Goal: Task Accomplishment & Management: Use online tool/utility

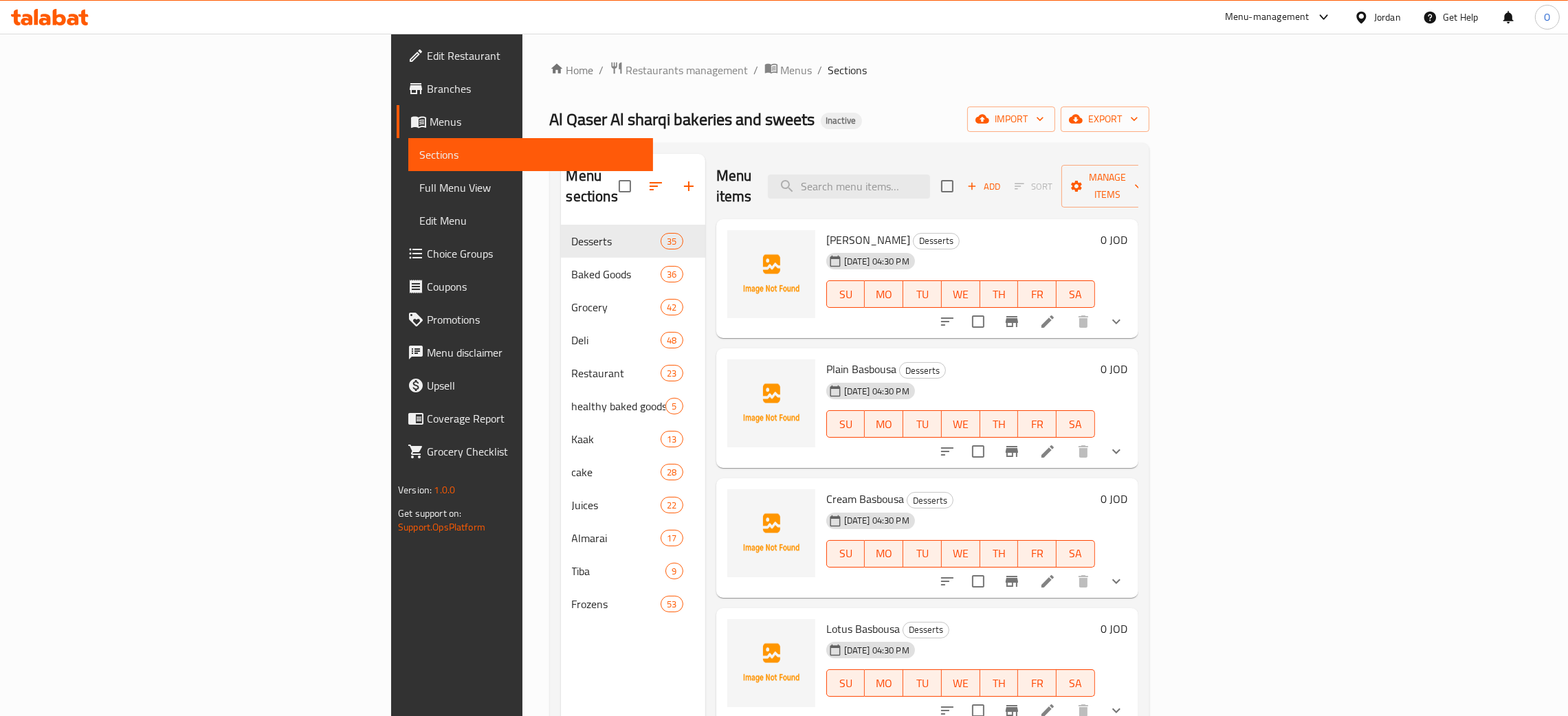
click at [419, 191] on span "Full Menu View" at bounding box center [531, 187] width 222 height 17
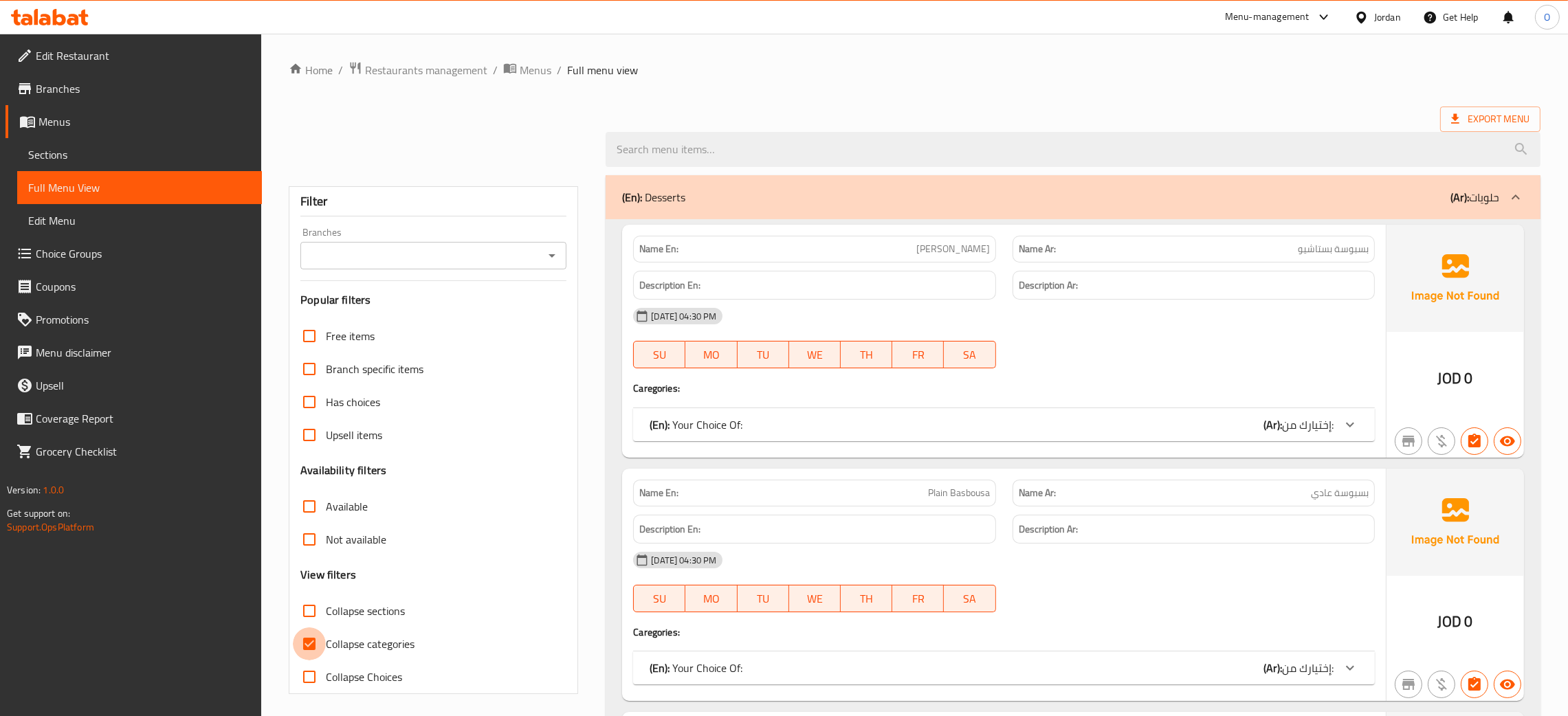
click at [310, 645] on input "Collapse categories" at bounding box center [310, 644] width 33 height 33
checkbox input "false"
click at [311, 610] on input "Collapse sections" at bounding box center [310, 610] width 33 height 33
checkbox input "true"
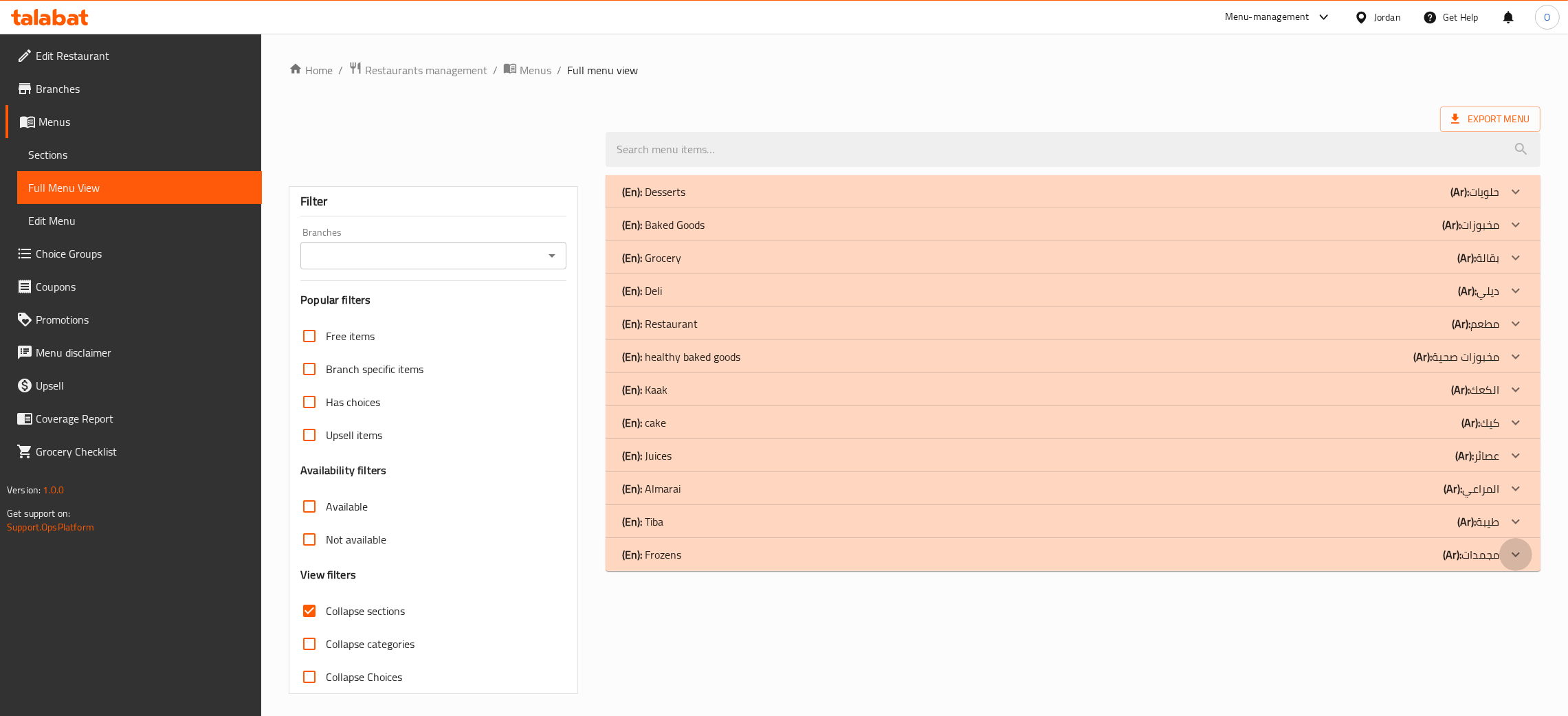
click at [1517, 552] on icon at bounding box center [1515, 554] width 17 height 17
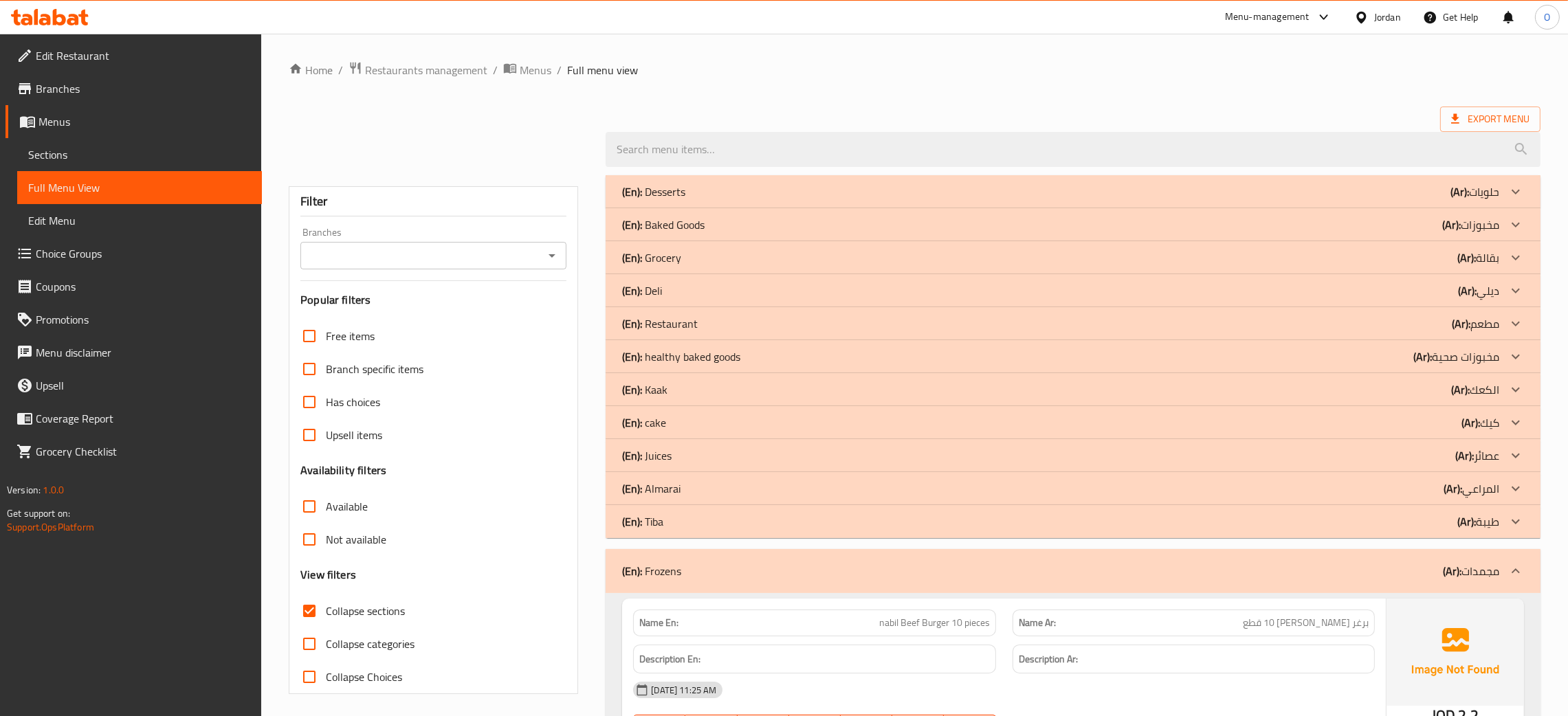
click at [1516, 522] on icon at bounding box center [1515, 521] width 17 height 17
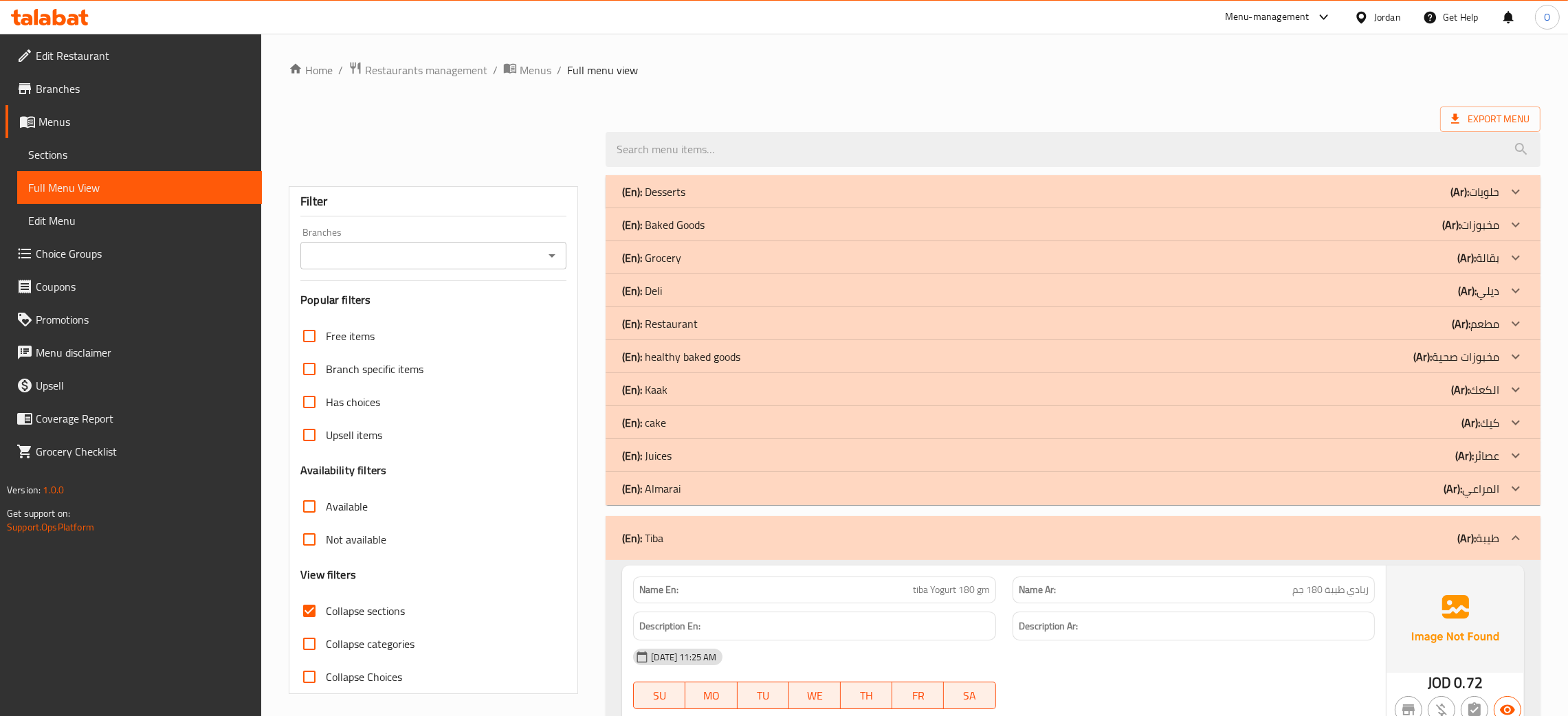
click at [1515, 494] on icon at bounding box center [1515, 488] width 17 height 17
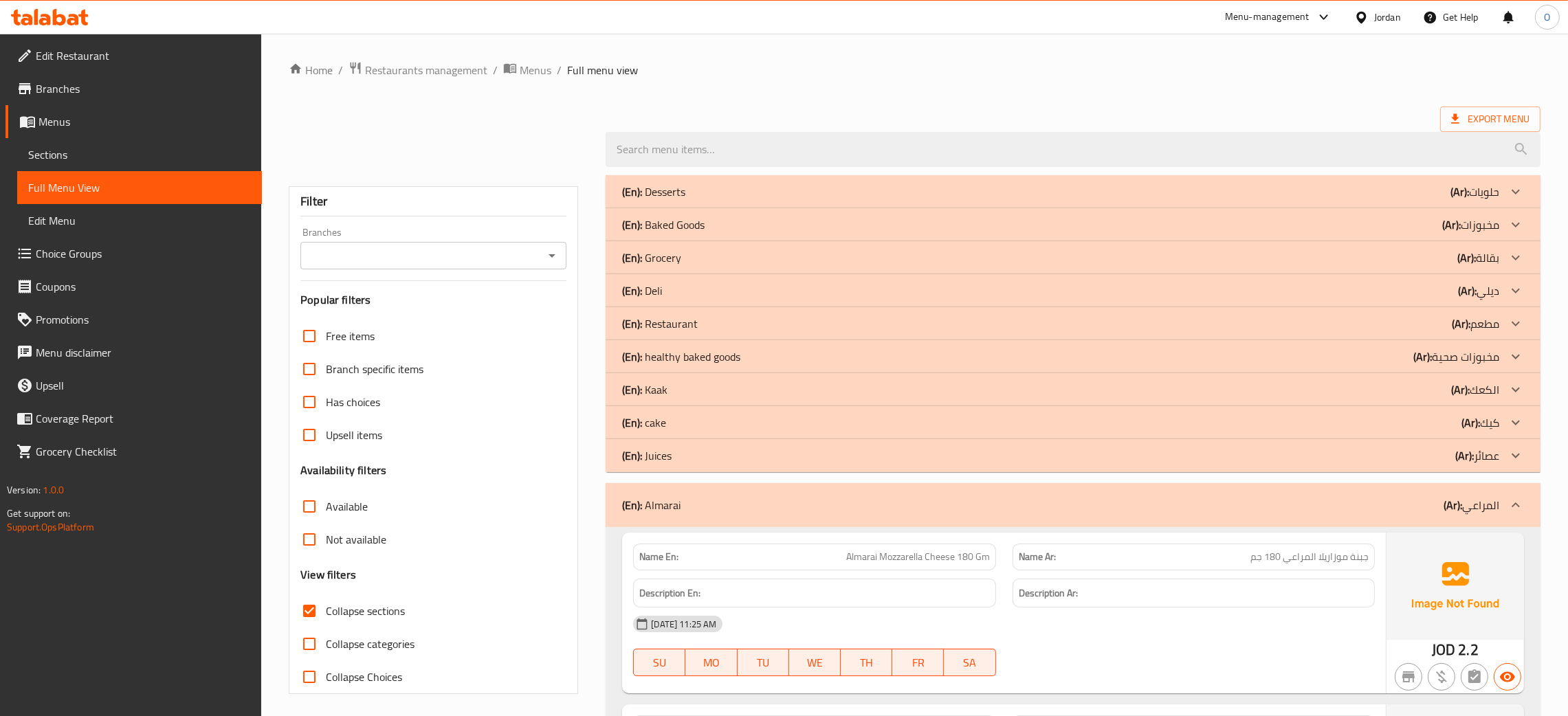
click at [1516, 456] on icon at bounding box center [1515, 455] width 17 height 17
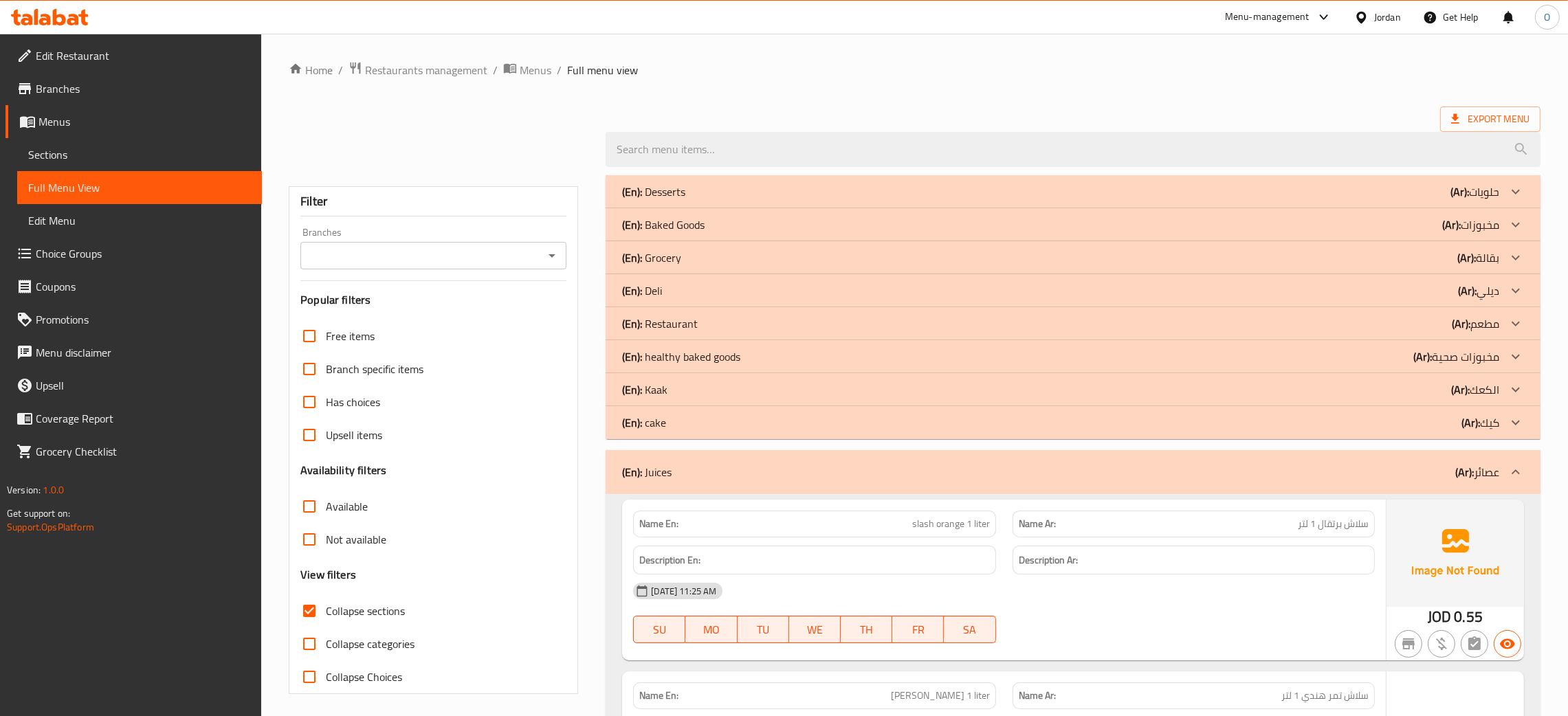
click at [1512, 390] on icon at bounding box center [1516, 390] width 8 height 5
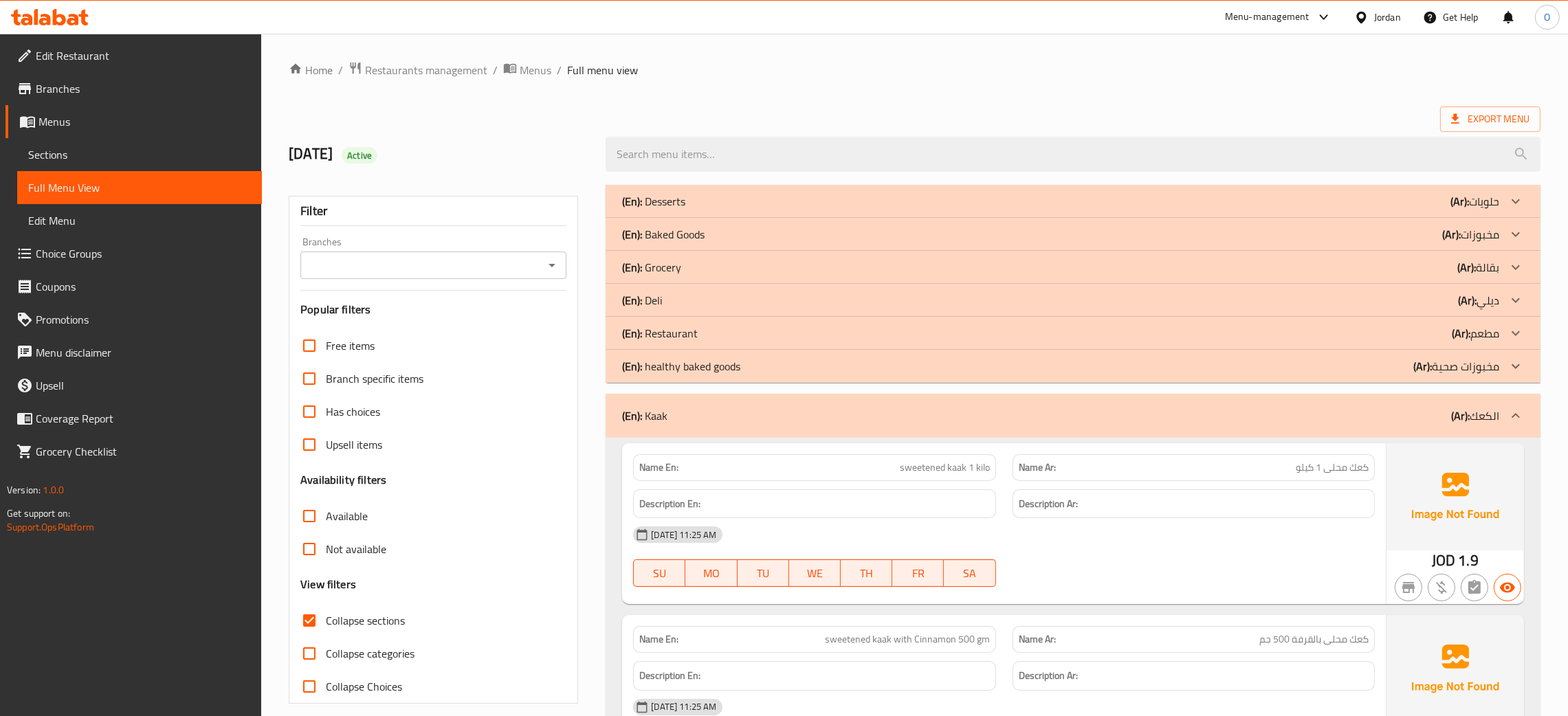
click at [1510, 331] on icon at bounding box center [1515, 333] width 17 height 17
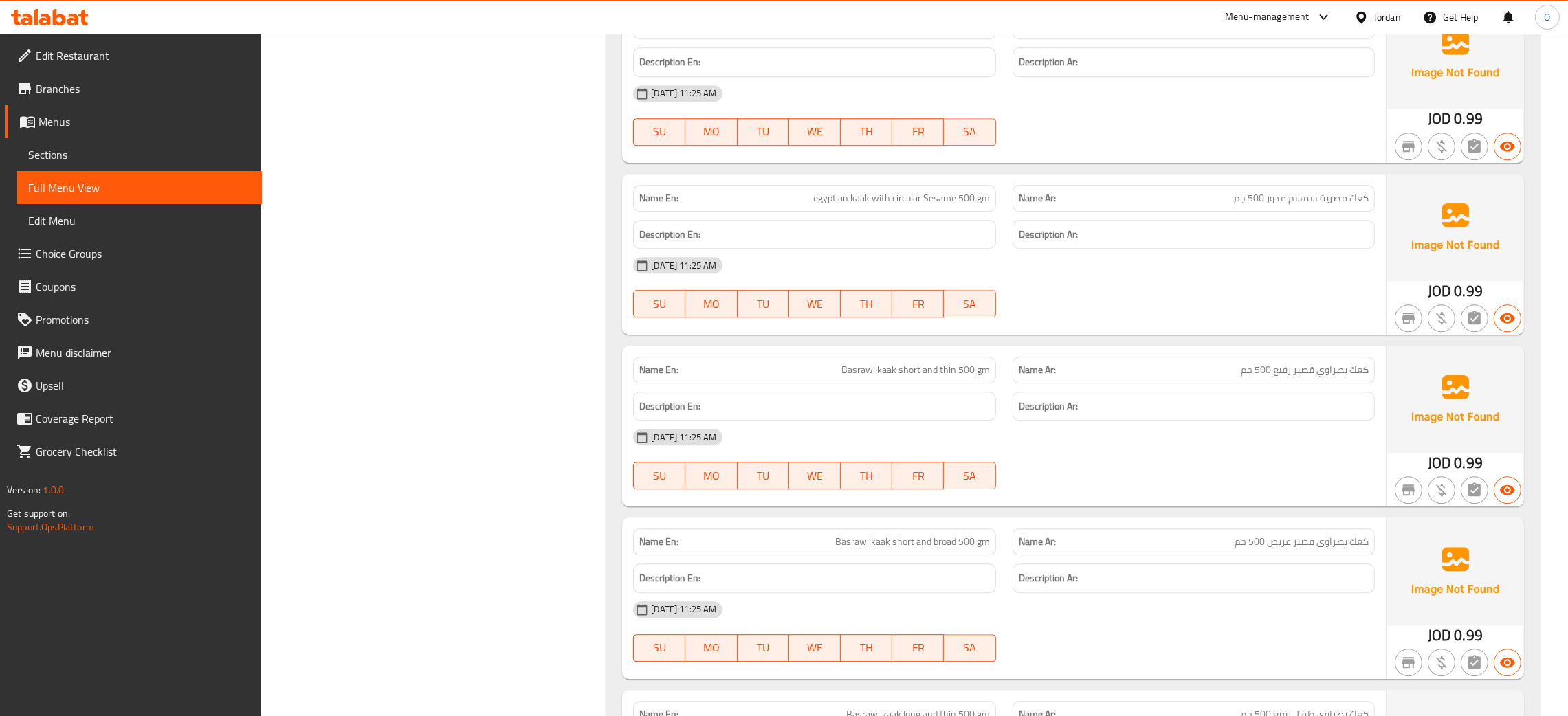
scroll to position [5666, 0]
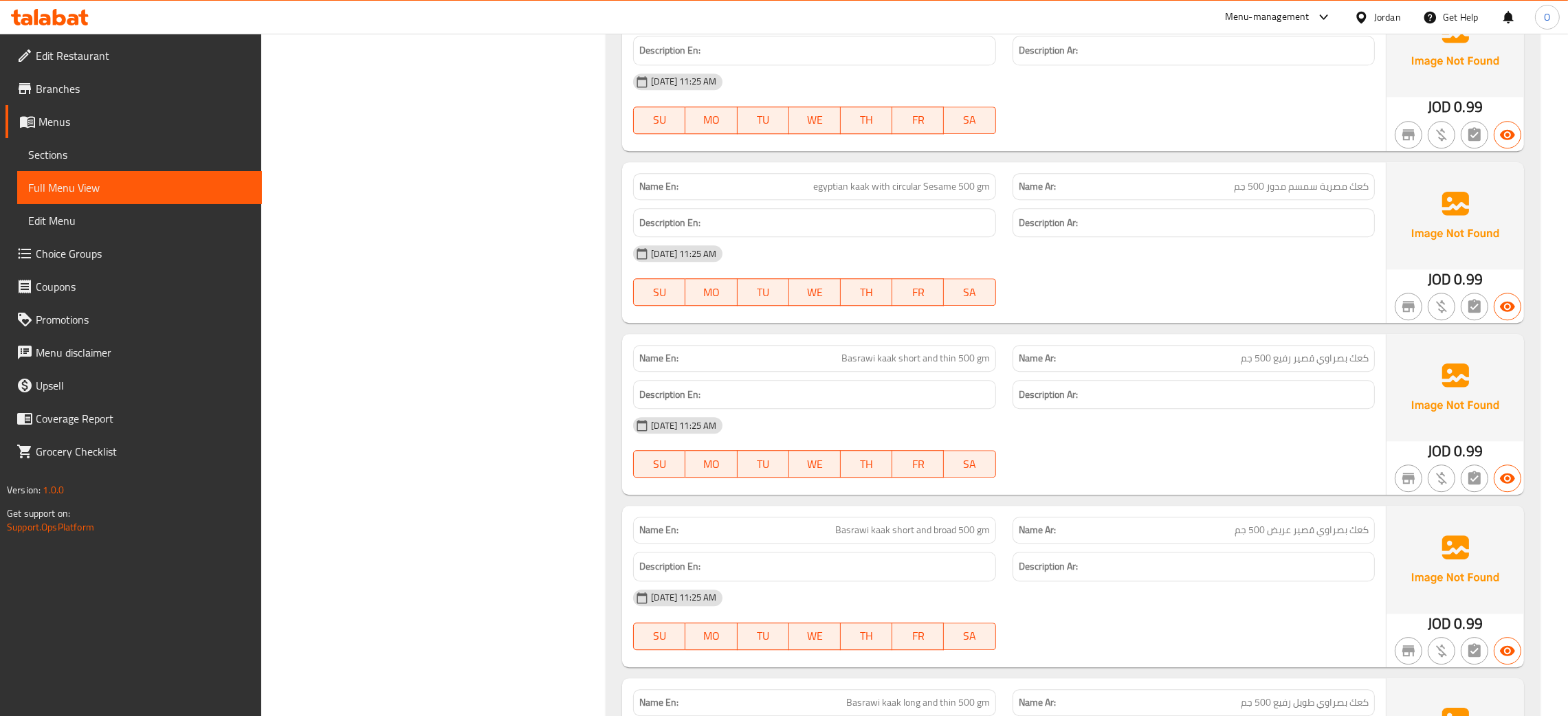
click at [943, 531] on span "Basrawi kaak short and broad 500 gm" at bounding box center [912, 529] width 155 height 14
click at [1281, 536] on span "كعك بصراوي قصير عريض 500 جم" at bounding box center [1301, 529] width 134 height 14
copy span "عريض"
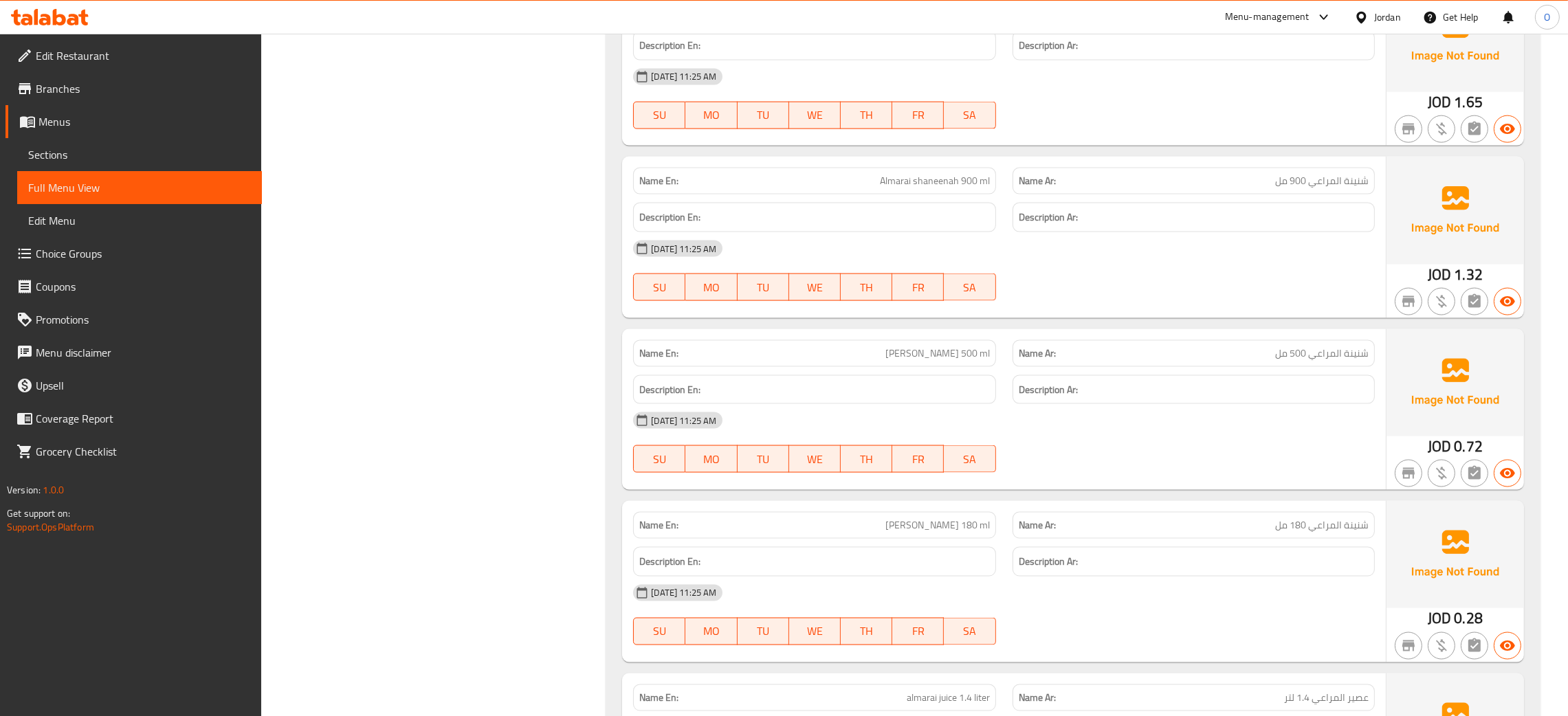
scroll to position [10919, 0]
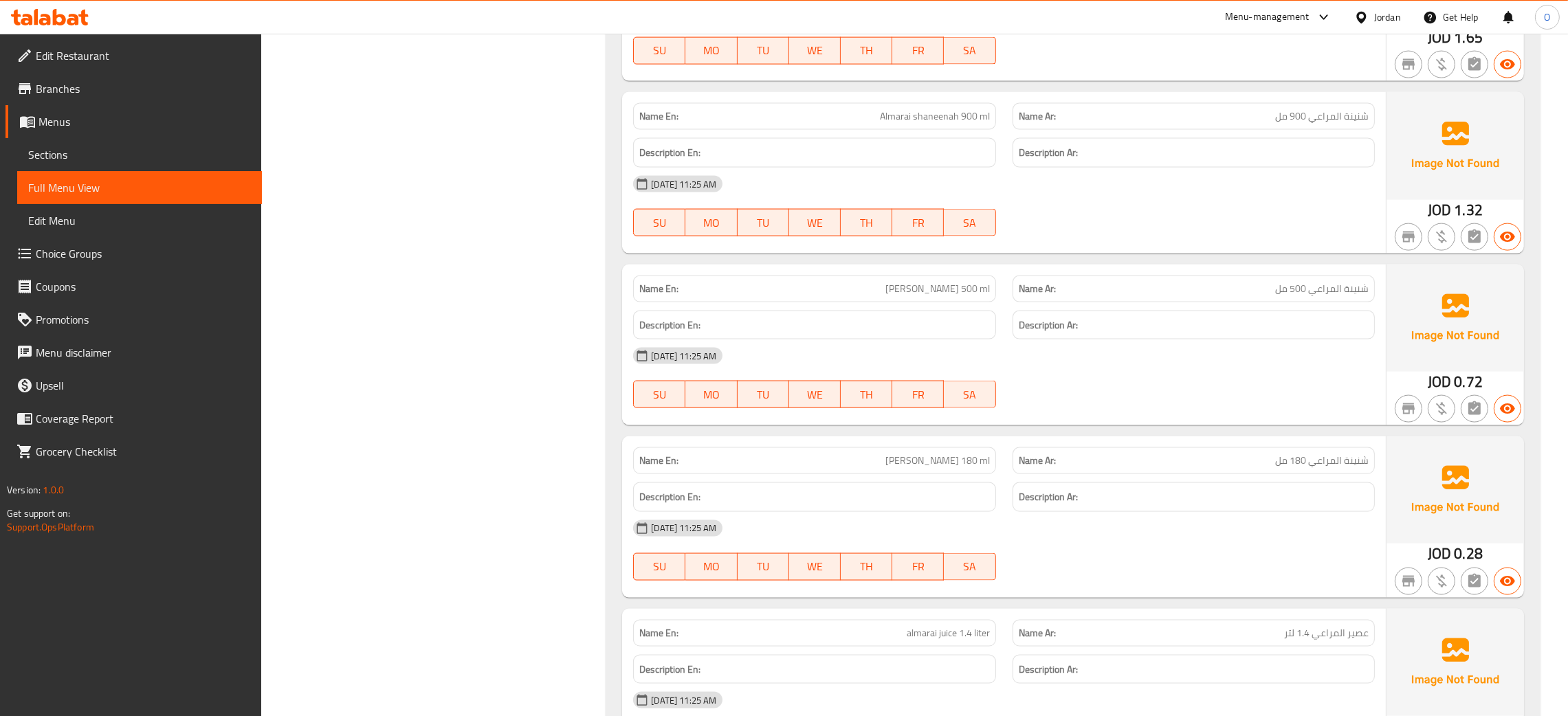
click at [1177, 210] on div "[DATE] 11:25 AM SU MO TU WE TH FR SA" at bounding box center [1003, 206] width 758 height 77
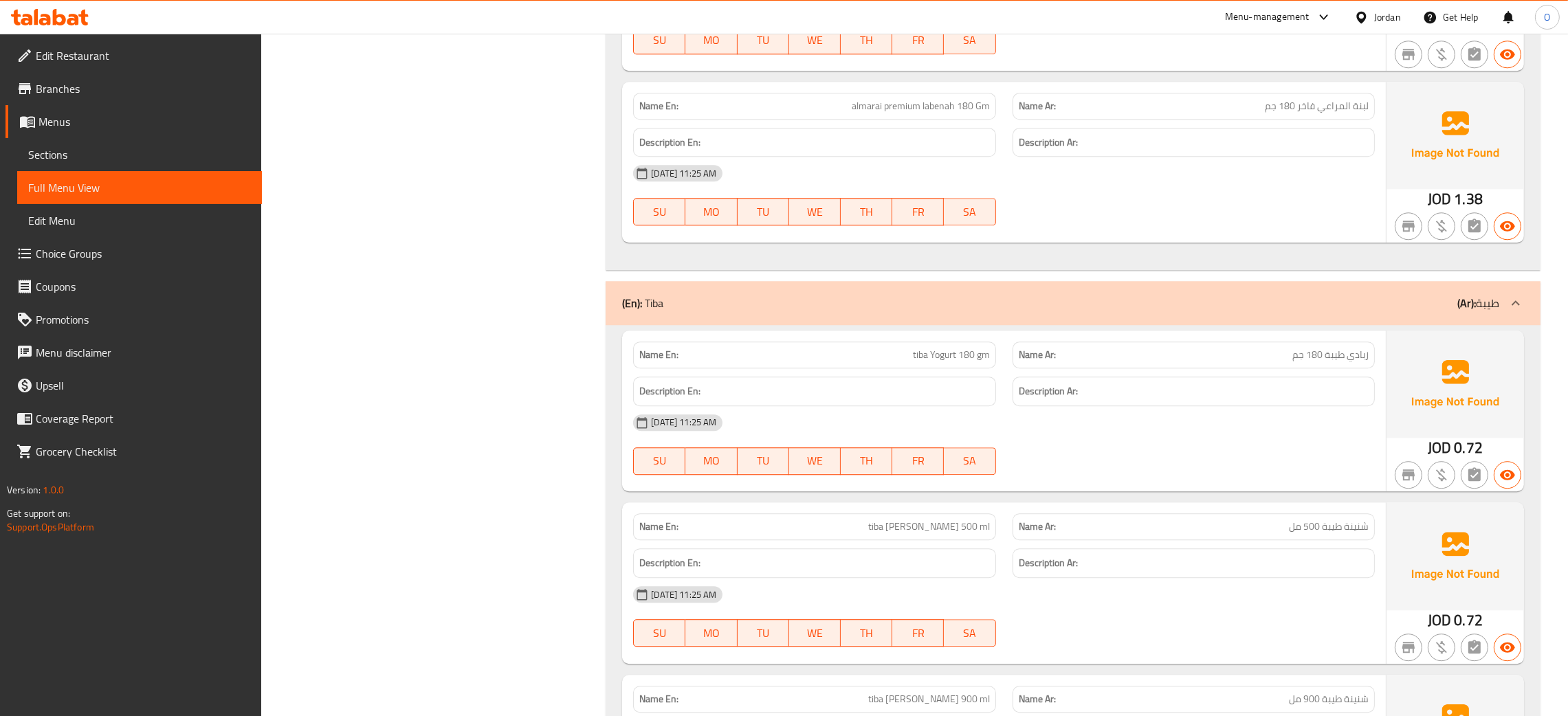
click at [1153, 190] on div "[DATE] 11:25 AM" at bounding box center [1003, 173] width 758 height 33
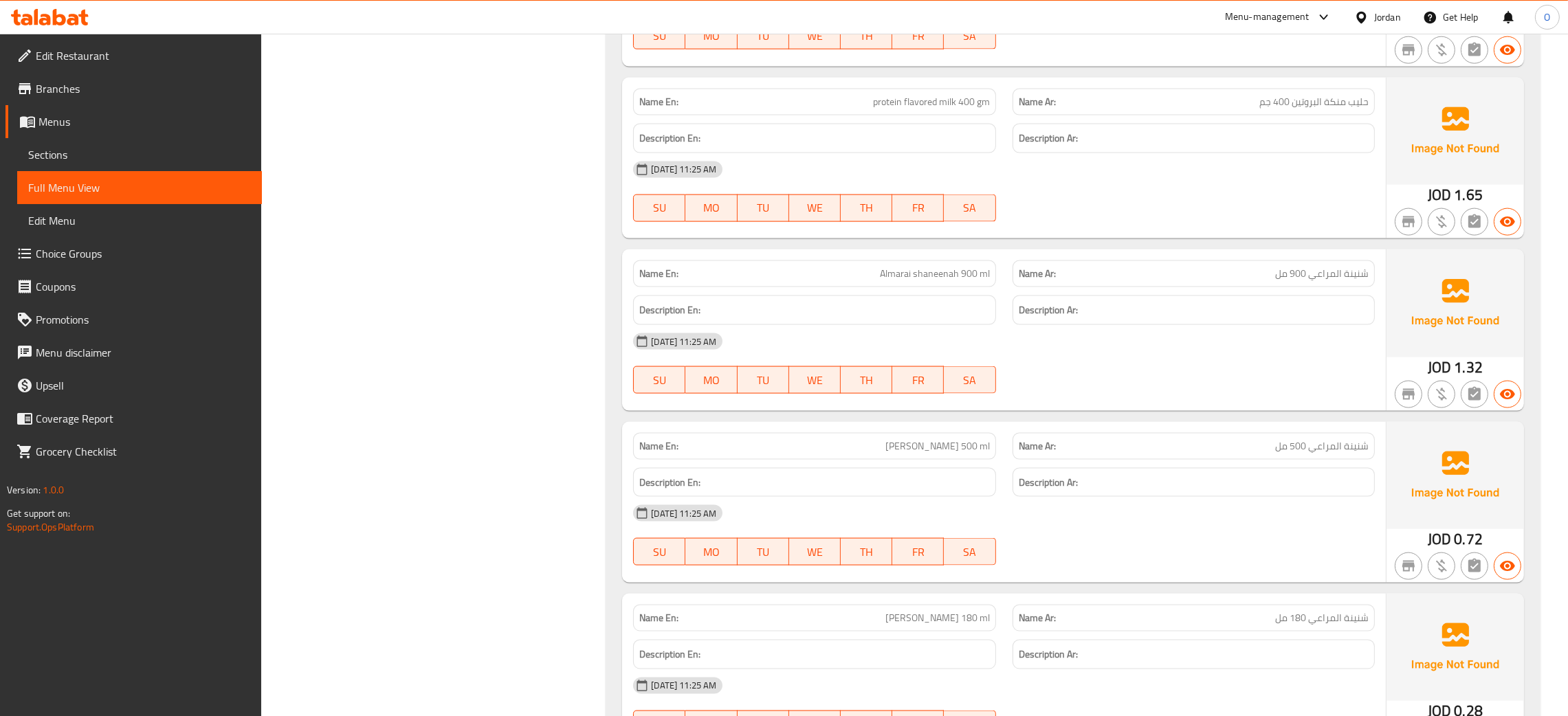
scroll to position [10883, 0]
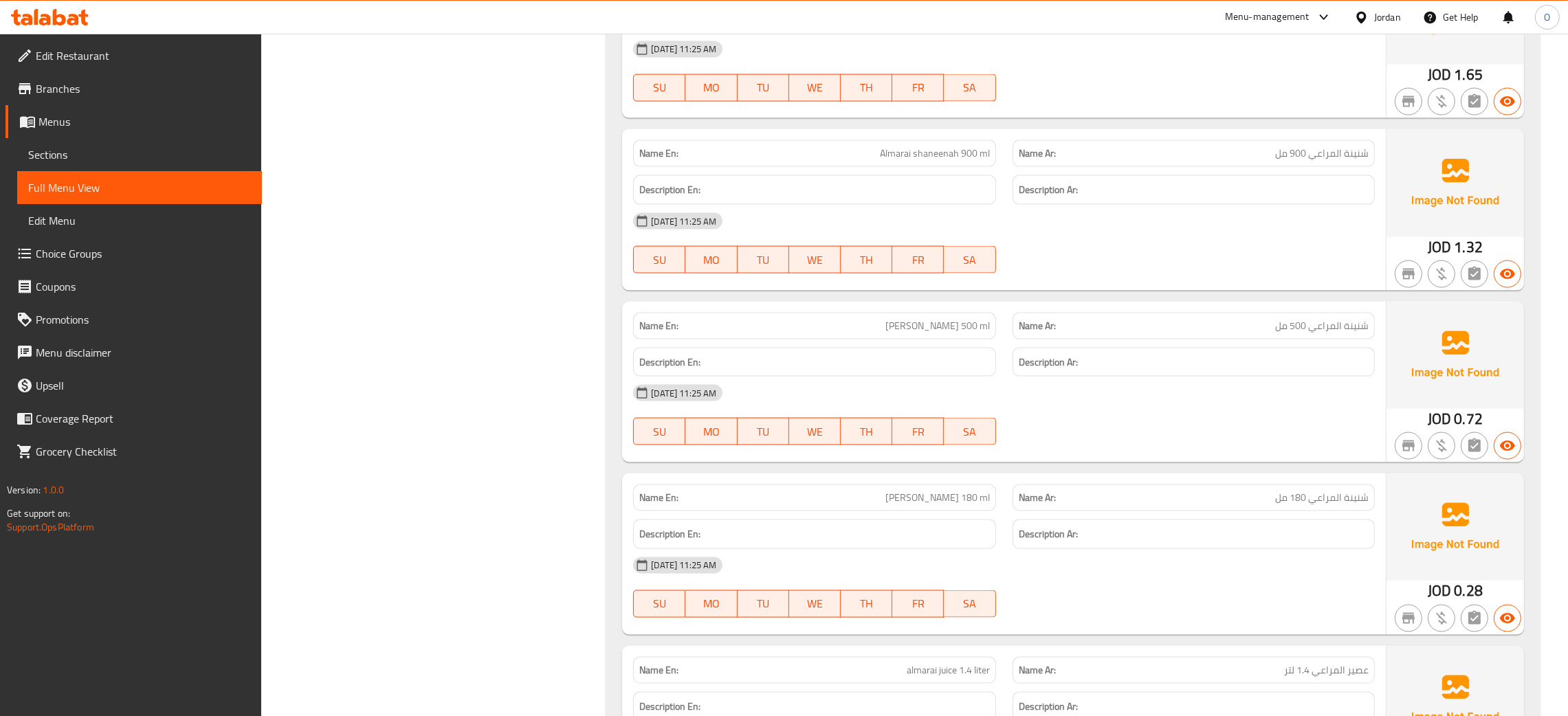
click at [1157, 412] on div "[DATE] 11:25 AM SU MO TU WE TH FR SA" at bounding box center [1003, 414] width 758 height 77
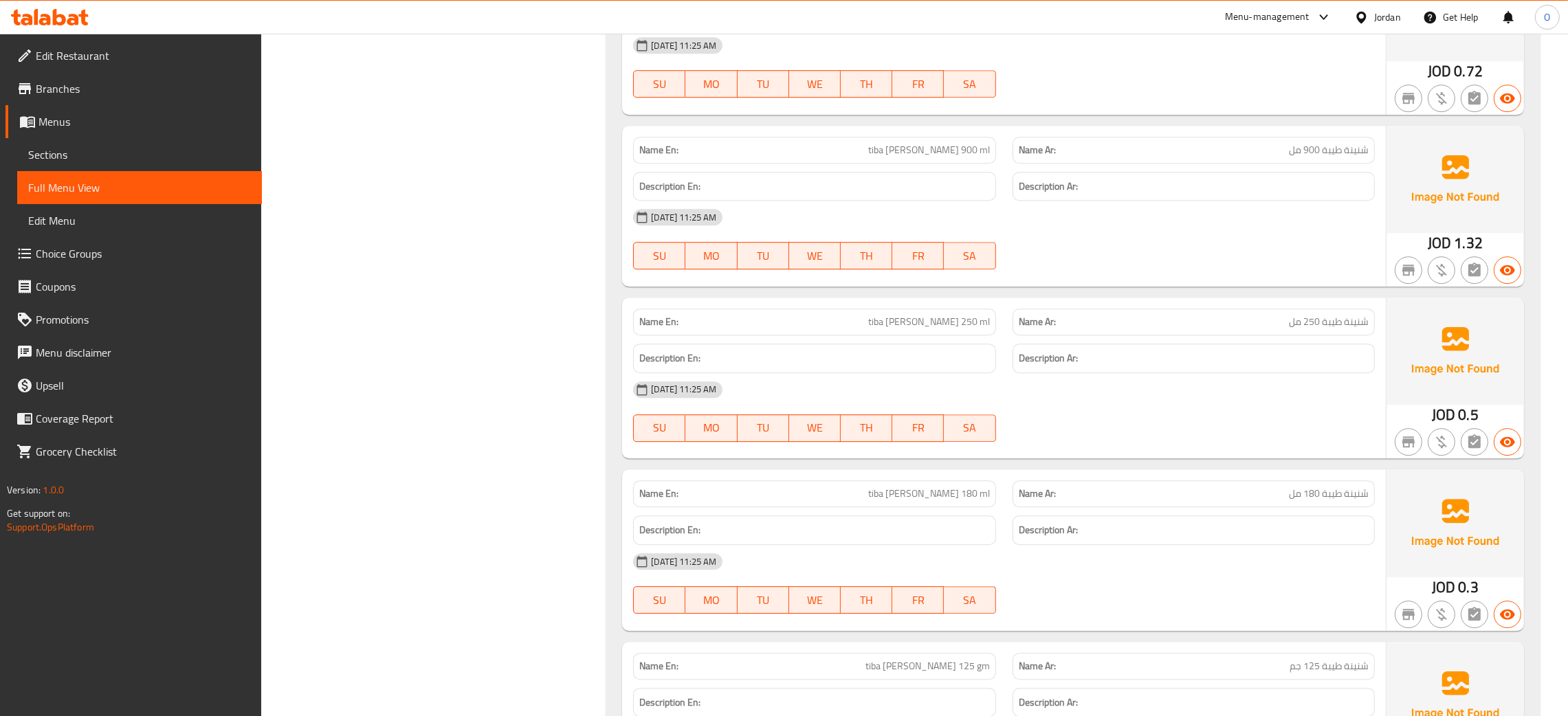
scroll to position [14020, 0]
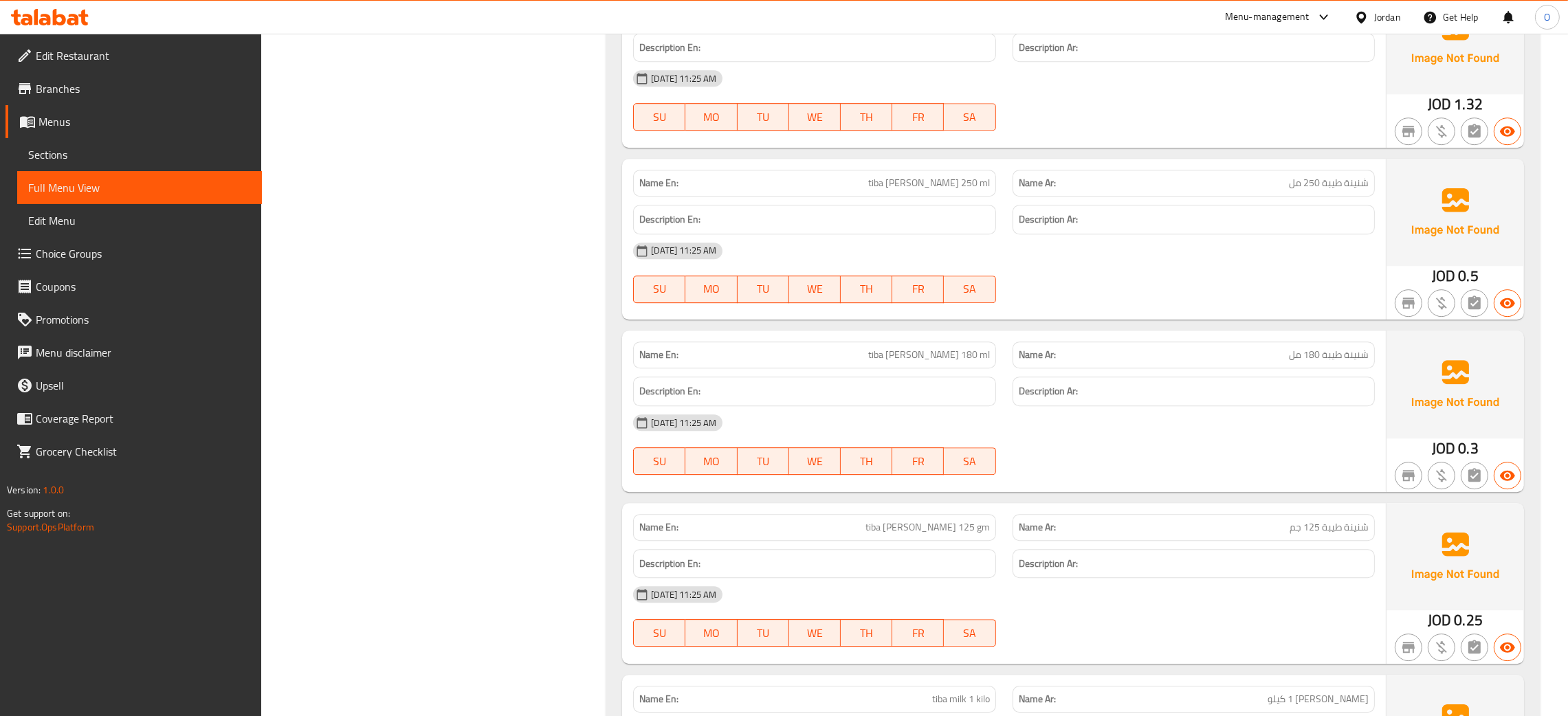
click at [1079, 432] on div "[DATE] 11:25 AM" at bounding box center [1003, 422] width 758 height 33
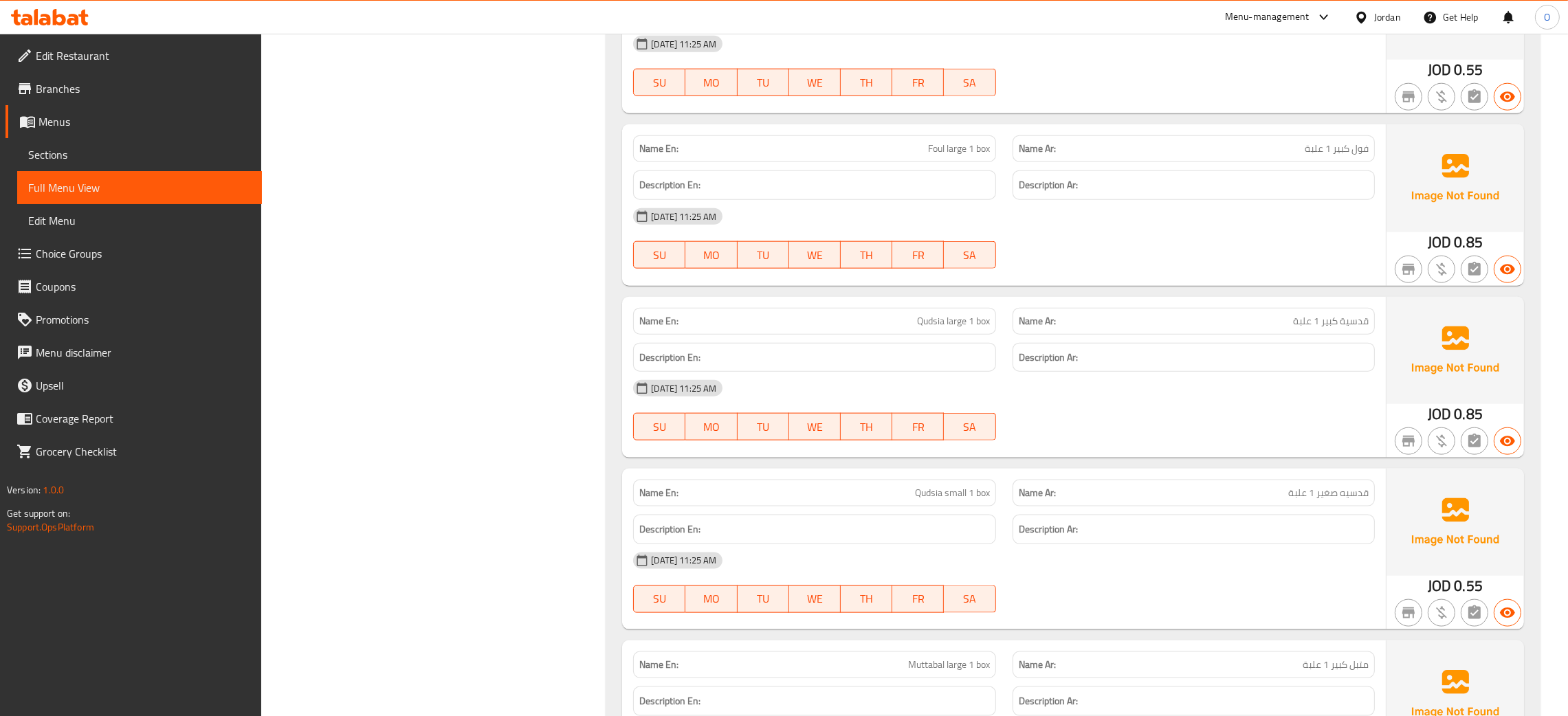
scroll to position [0, 0]
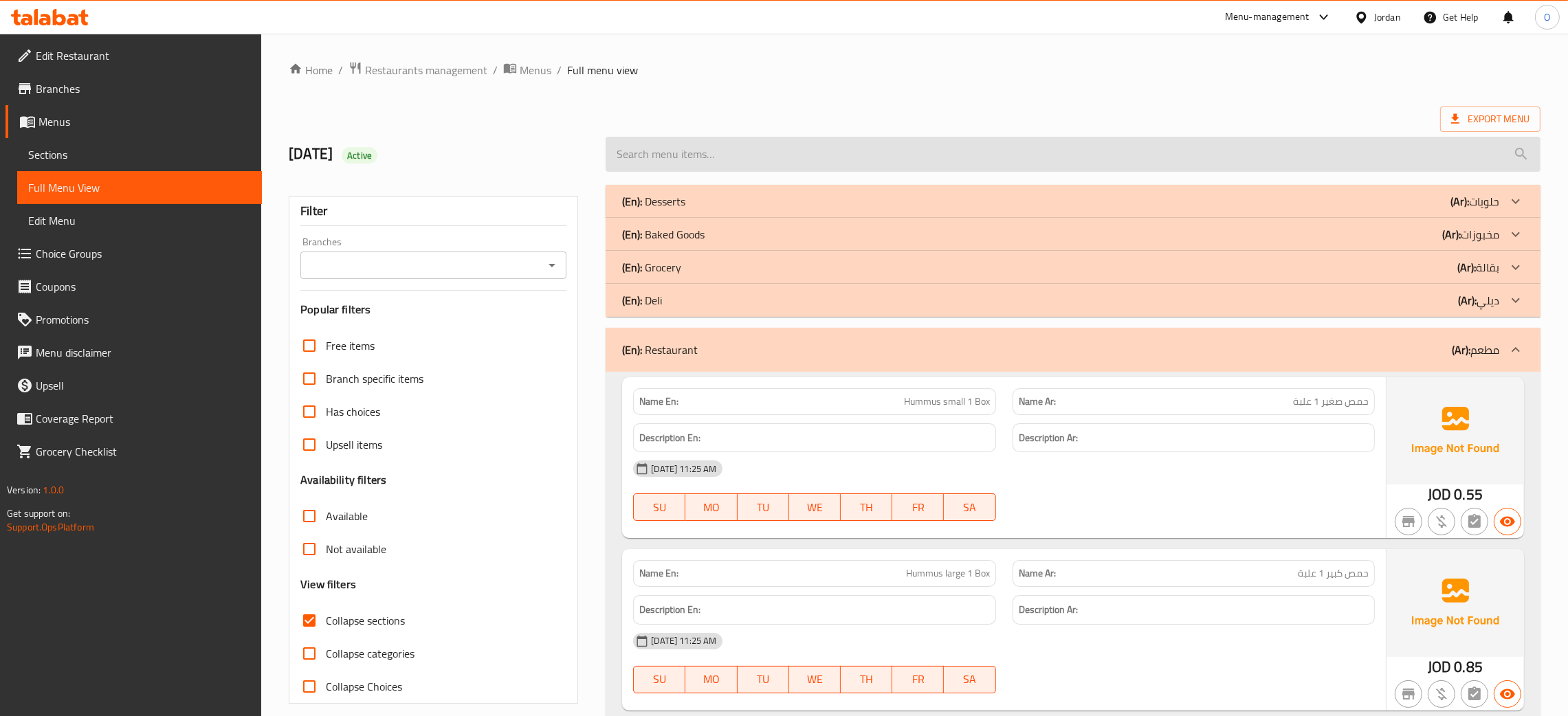
click at [817, 156] on input "search" at bounding box center [1072, 154] width 935 height 35
paste input "عصير المراعي"
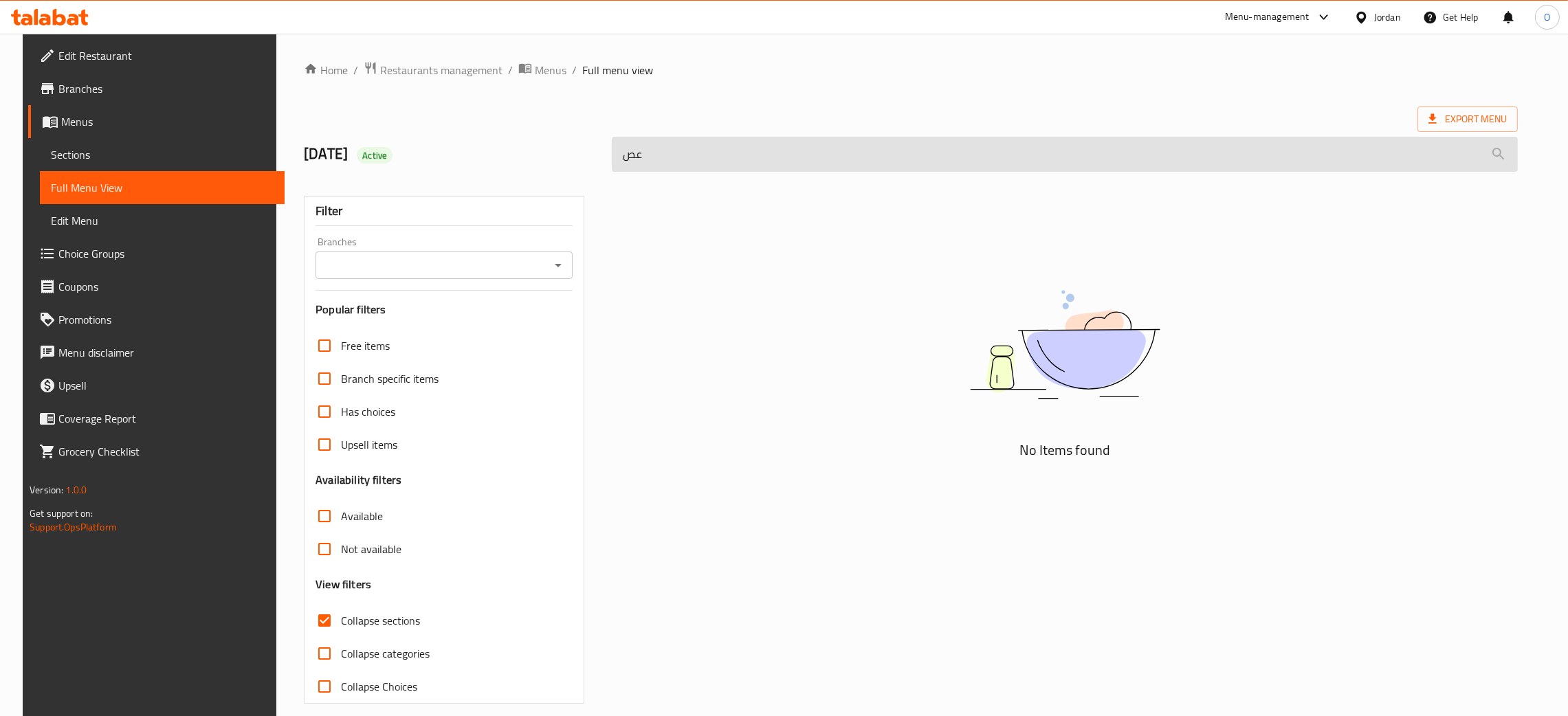
type input "ع"
type input "مراعي"
drag, startPoint x: 570, startPoint y: 147, endPoint x: 535, endPoint y: 143, distance: 35.2
click at [538, 143] on div "[DATE] Active مراعي" at bounding box center [910, 154] width 1230 height 61
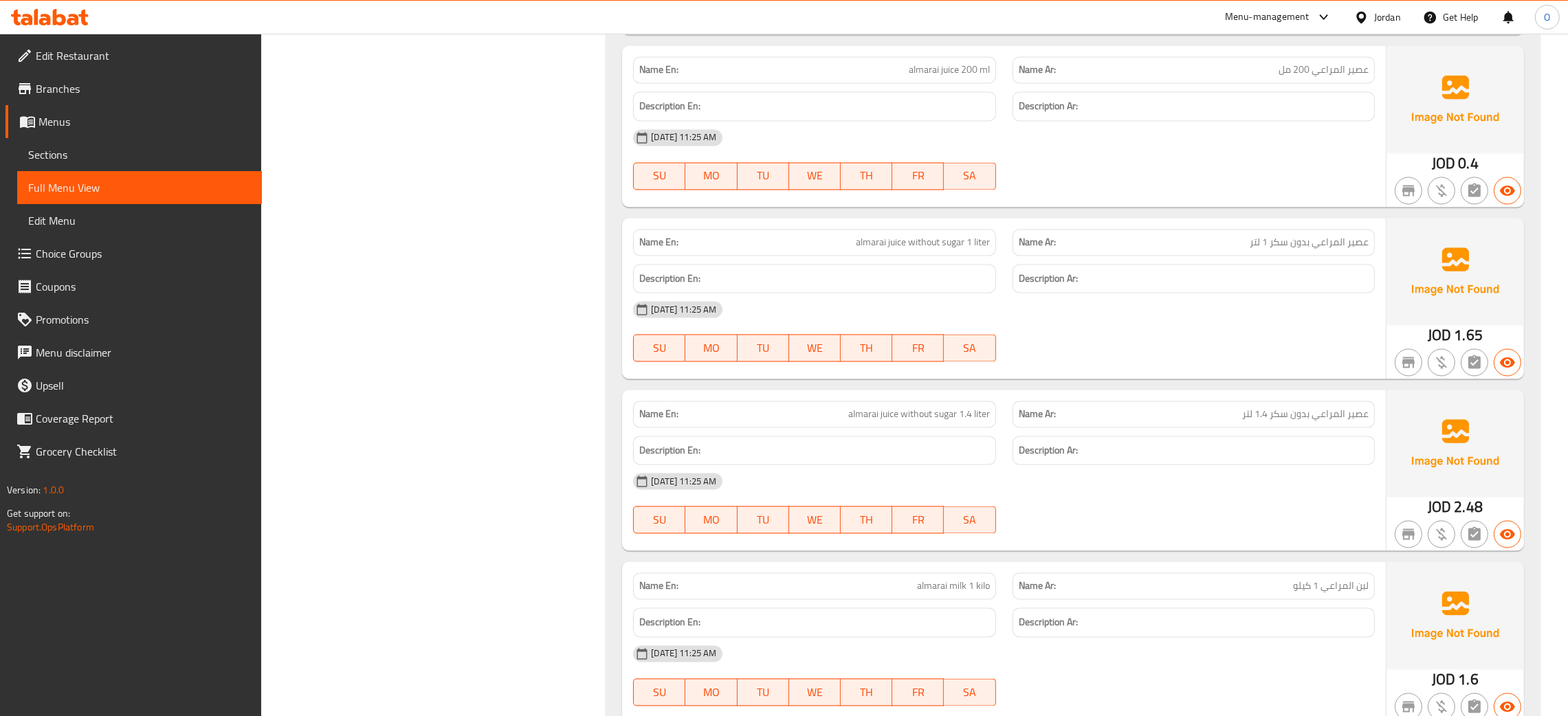
scroll to position [11911, 0]
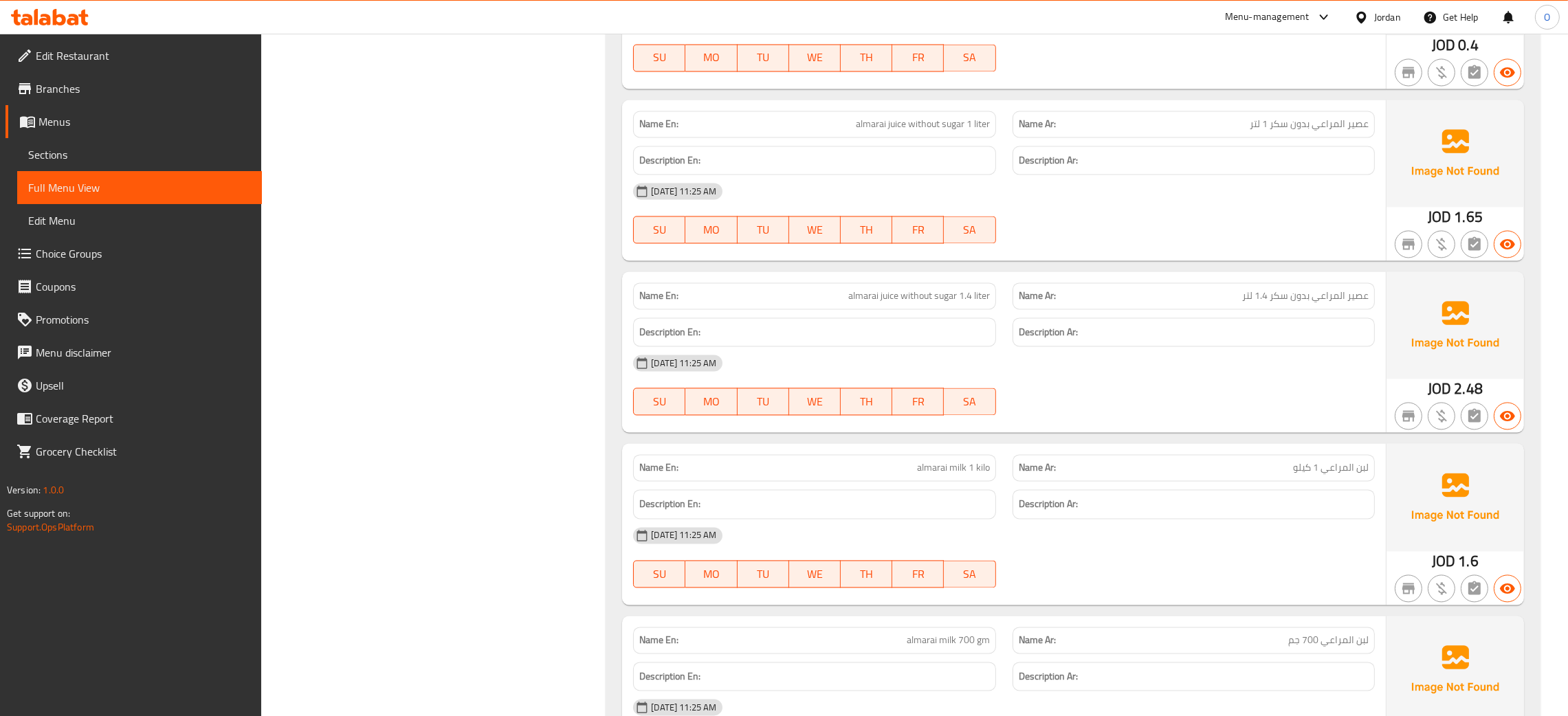
click at [1250, 415] on div "[DATE] 11:25 AM SU MO TU WE TH FR SA" at bounding box center [1003, 384] width 758 height 77
click at [1180, 418] on div "[DATE] 11:25 AM SU MO TU WE TH FR SA" at bounding box center [1003, 384] width 758 height 77
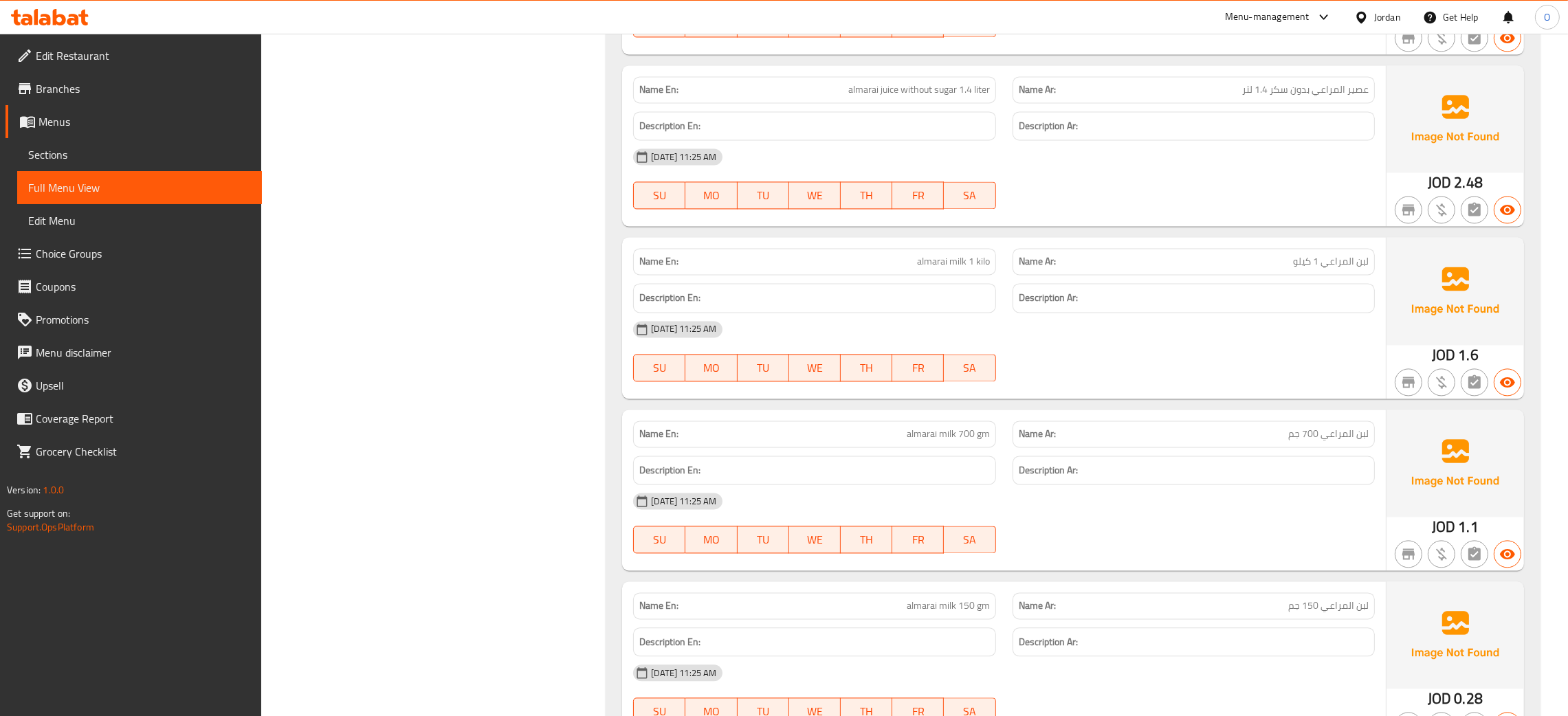
scroll to position [12220, 0]
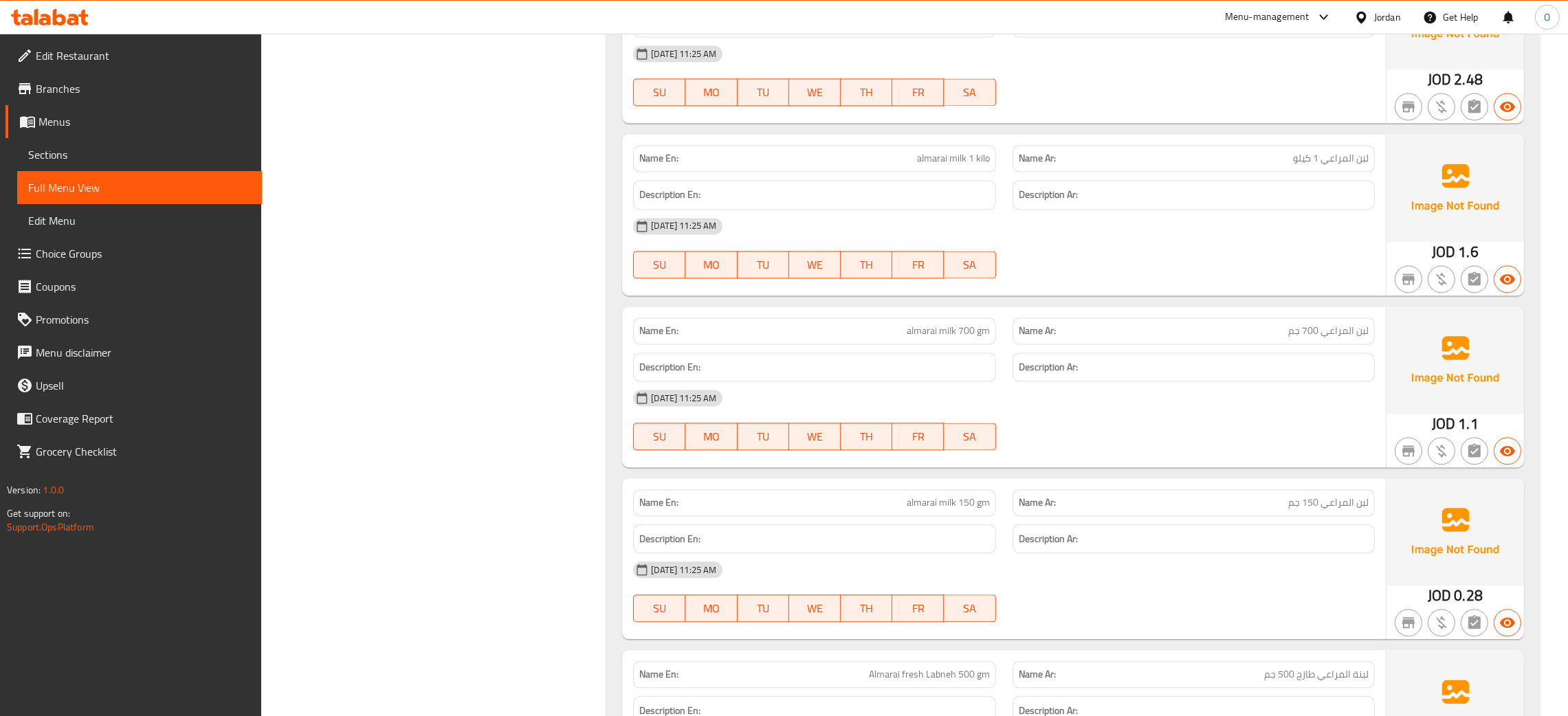
click at [1114, 448] on div "[DATE] 11:25 AM SU MO TU WE TH FR SA" at bounding box center [1003, 419] width 758 height 77
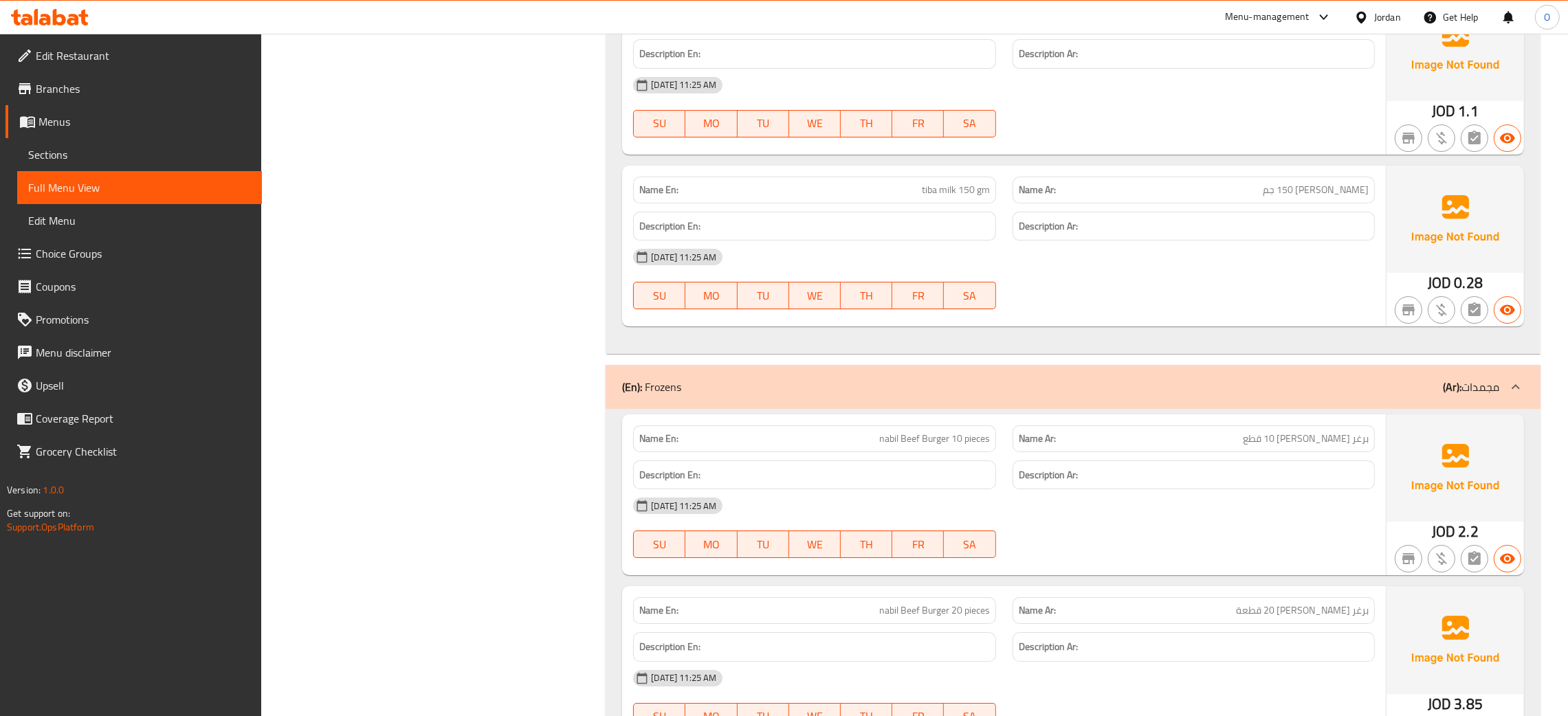
scroll to position [14877, 0]
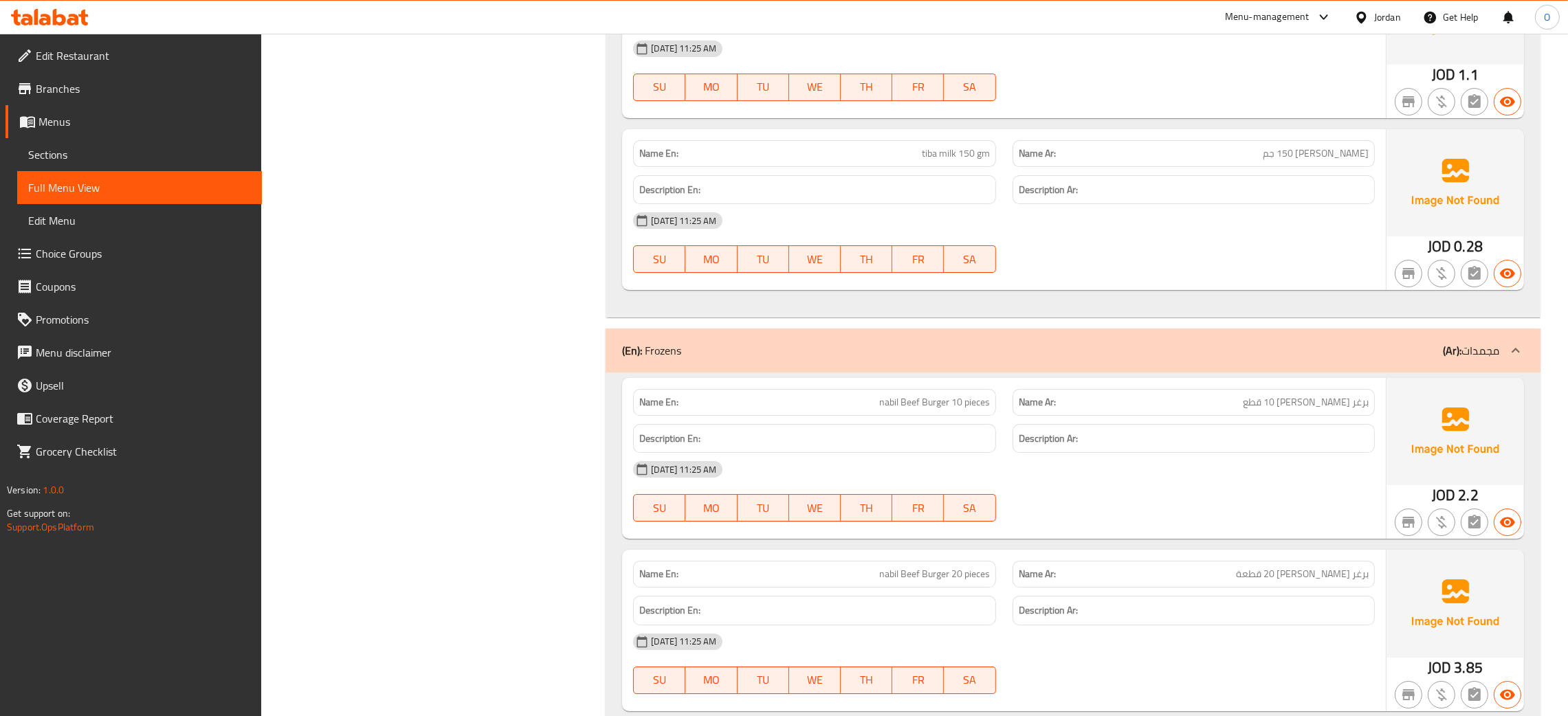
click at [1108, 272] on div "[DATE] 11:25 AM SU MO TU WE TH FR SA" at bounding box center [1003, 242] width 758 height 77
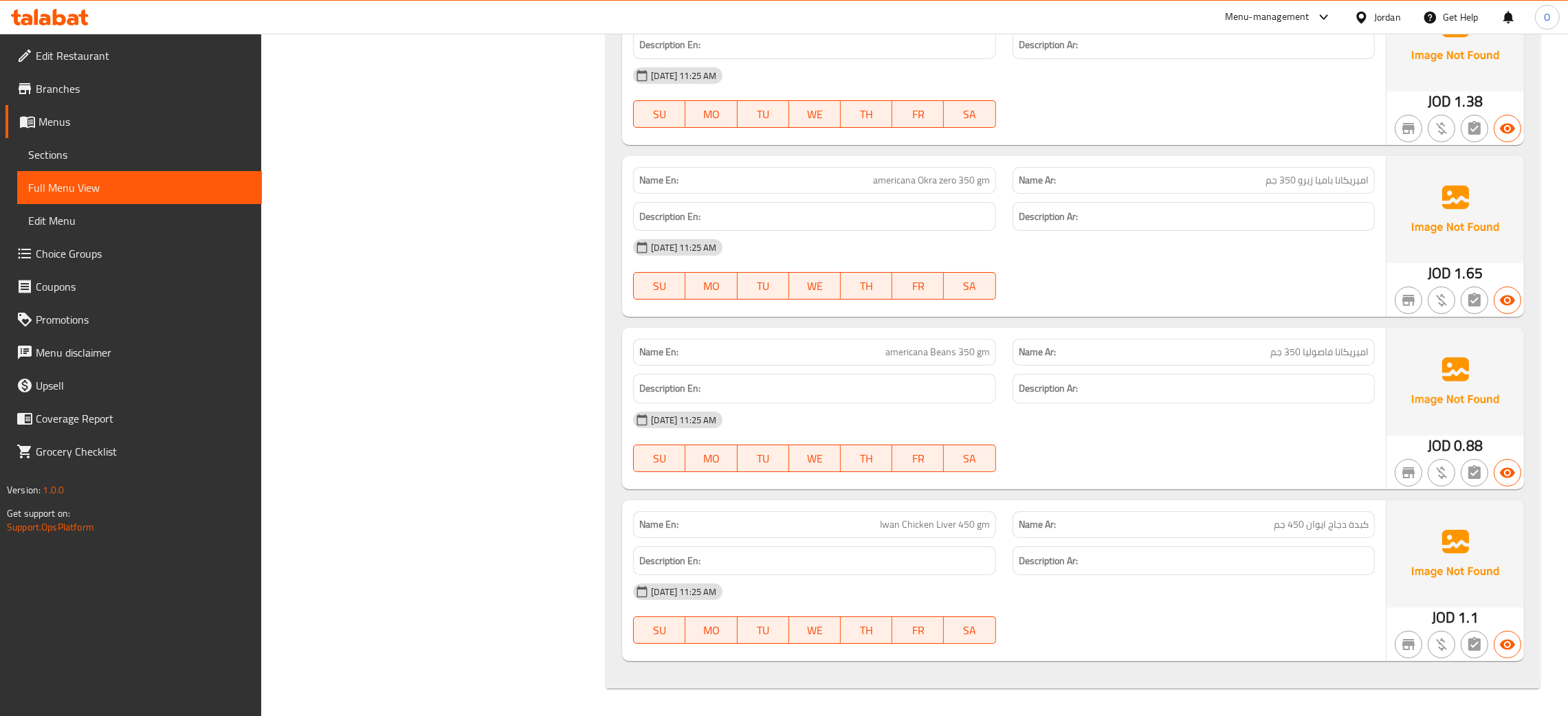
scroll to position [23728, 0]
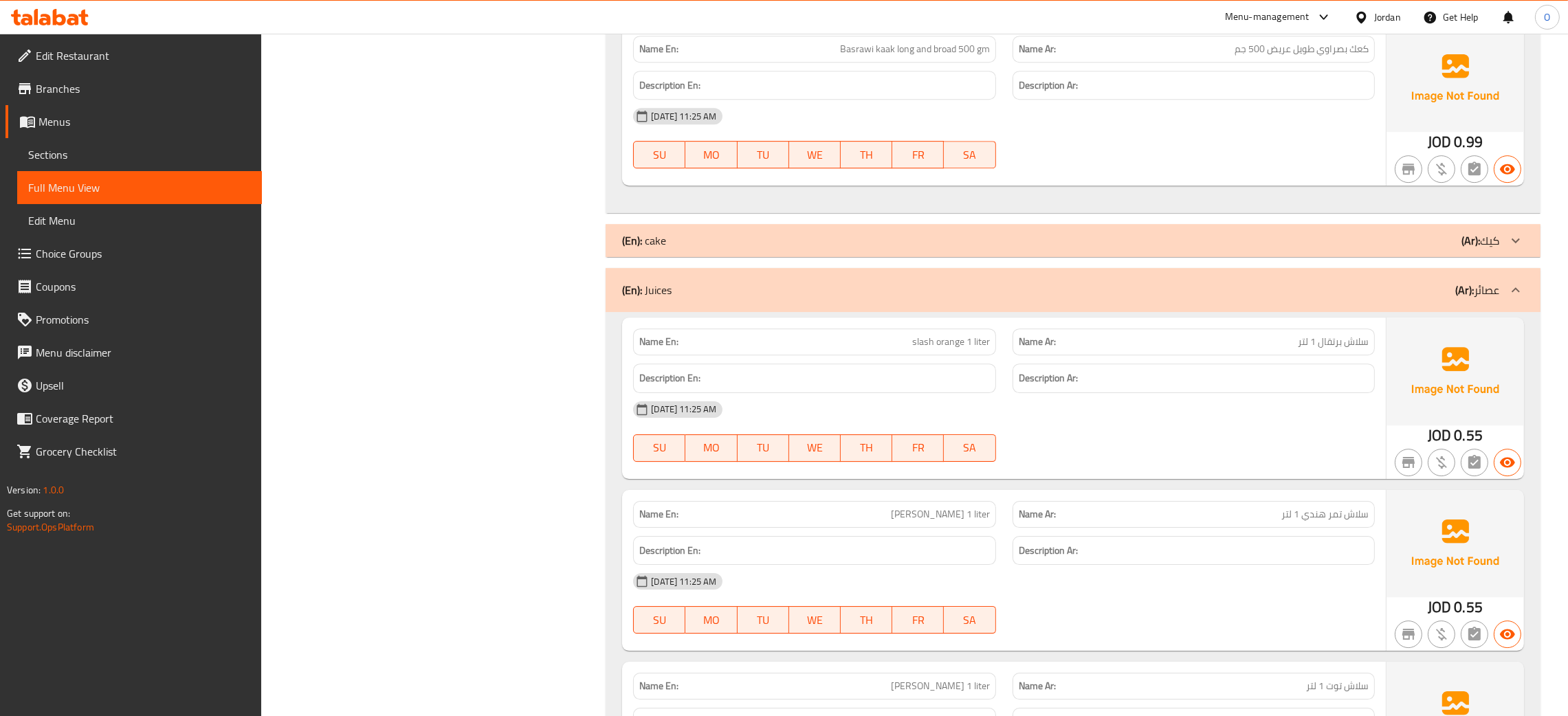
click at [917, 349] on span "slash orange 1 liter" at bounding box center [951, 341] width 78 height 14
click at [1358, 349] on span "سلاش برتقال 1 لتر" at bounding box center [1333, 341] width 71 height 14
copy span "سلاش"
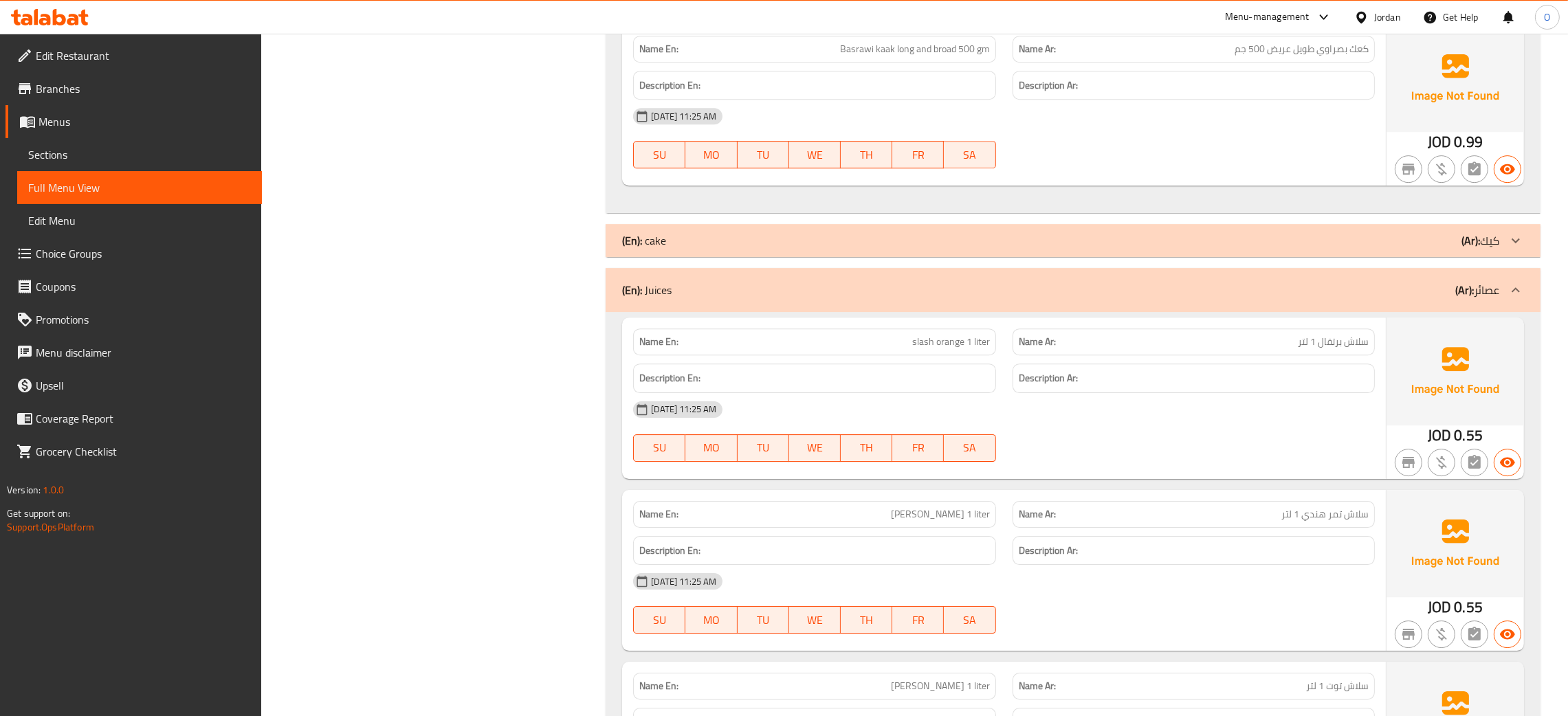
click at [917, 349] on span "slash orange 1 liter" at bounding box center [951, 341] width 78 height 14
copy span "slash"
click at [925, 349] on span "slash orange 1 liter" at bounding box center [951, 341] width 78 height 14
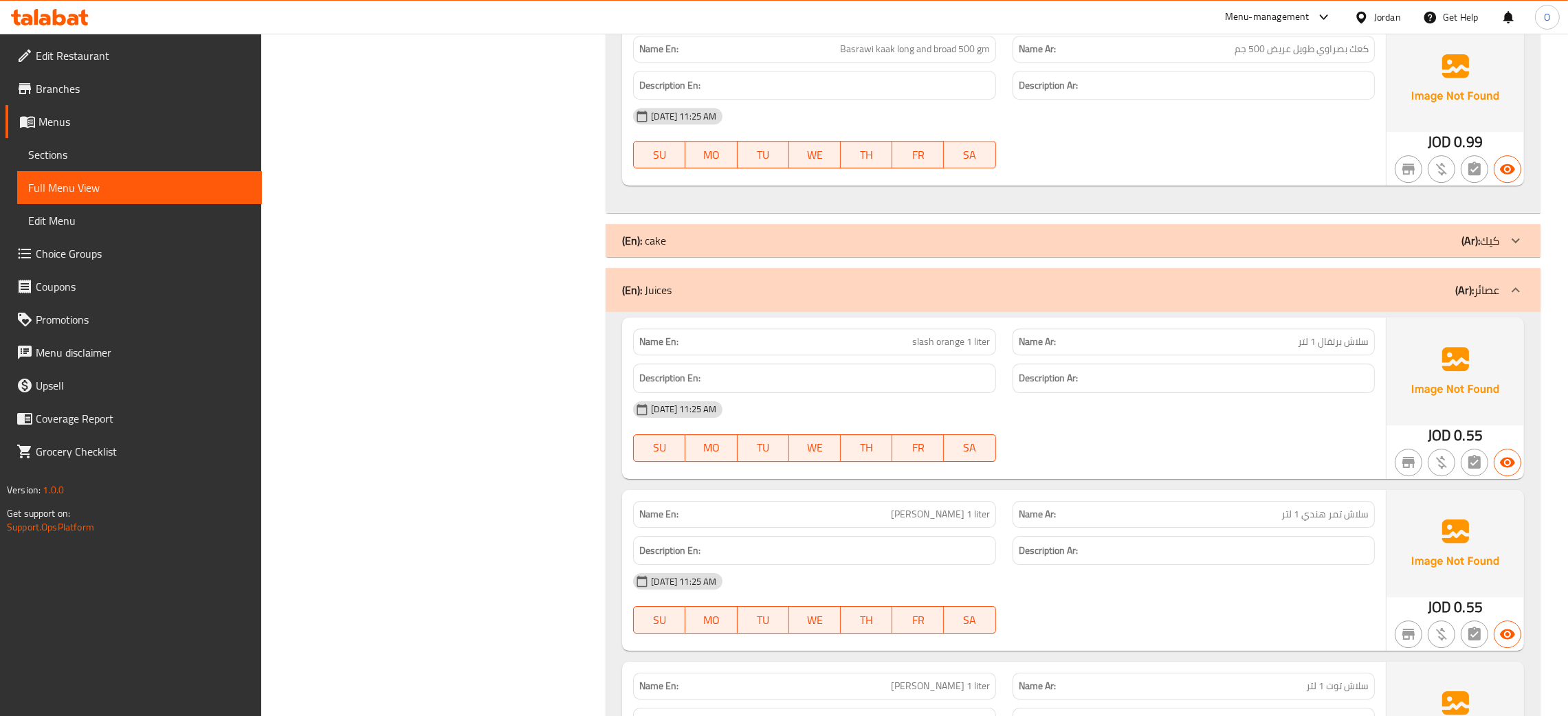
click at [1360, 349] on span "سلاش برتقال 1 لتر" at bounding box center [1333, 341] width 71 height 14
copy span "سلاش"
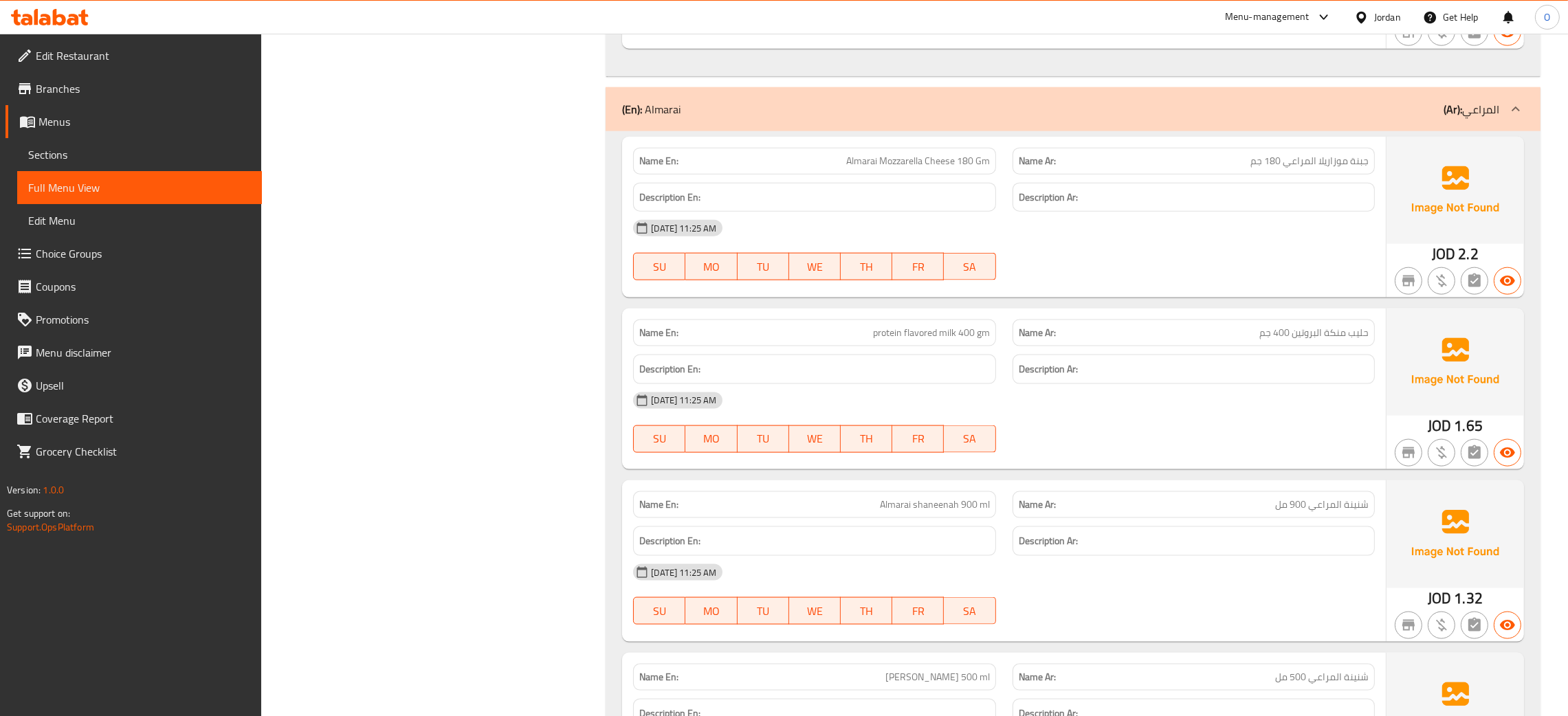
scroll to position [10399, 0]
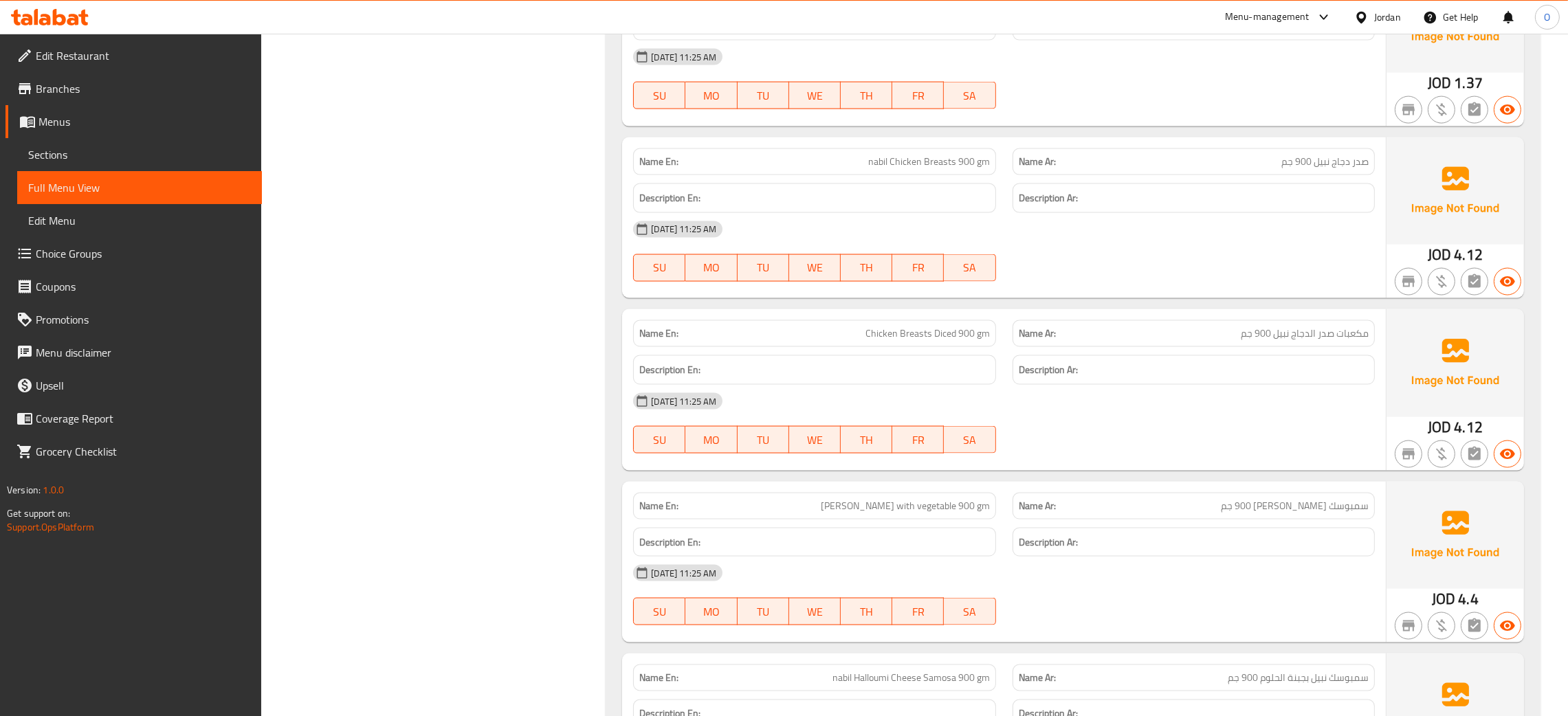
drag, startPoint x: 576, startPoint y: 517, endPoint x: 560, endPoint y: 512, distance: 16.8
click at [1281, 170] on span "اصابع دجاج الوادي 250 جم" at bounding box center [1317, 163] width 103 height 14
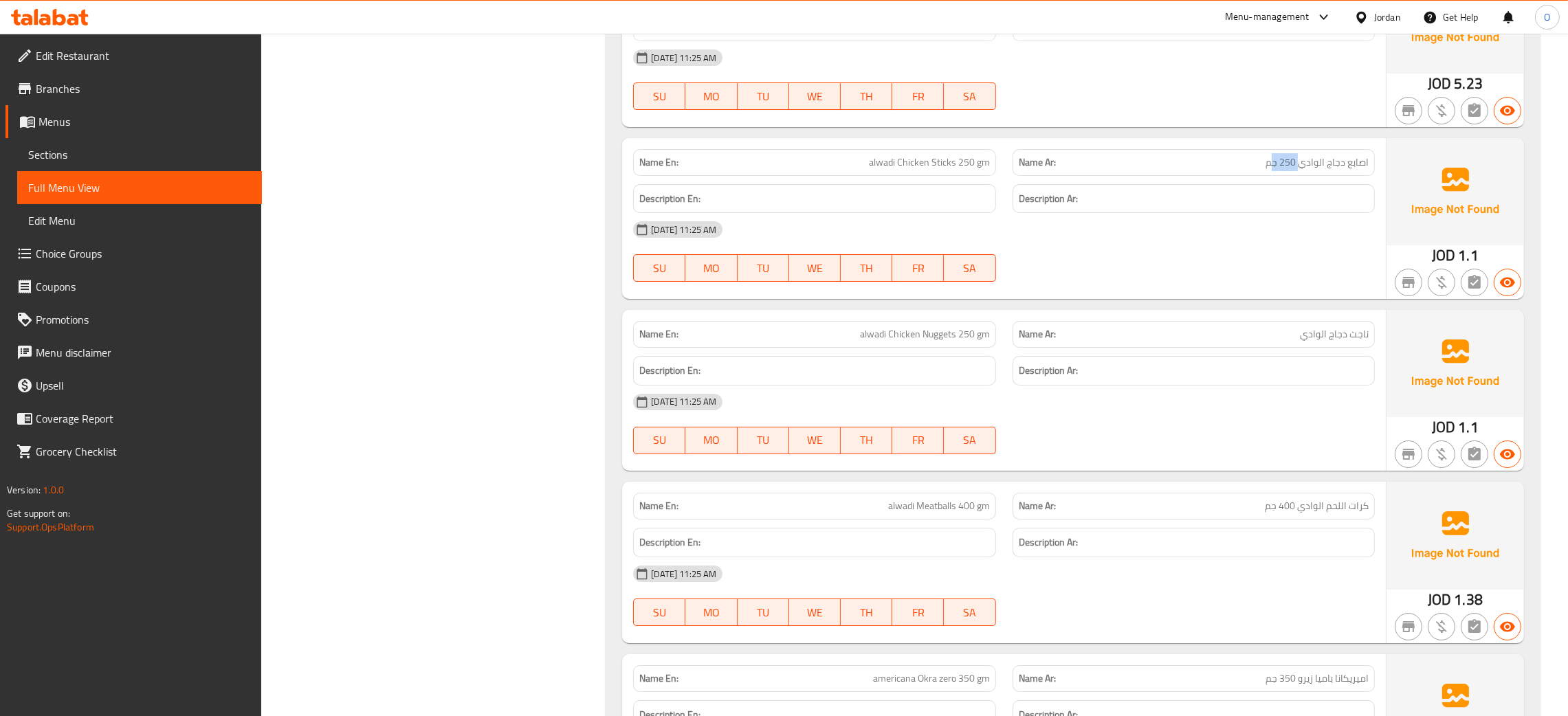
drag, startPoint x: 1298, startPoint y: 180, endPoint x: 1271, endPoint y: 183, distance: 27.2
click at [1271, 170] on span "اصابع دجاج الوادي 250 جم" at bounding box center [1317, 163] width 103 height 14
click at [1259, 170] on p "Name Ar: اصابع دجاج الوادي 250 جم" at bounding box center [1193, 163] width 350 height 14
drag, startPoint x: 1268, startPoint y: 188, endPoint x: 1300, endPoint y: 179, distance: 33.2
click at [1300, 170] on span "اصابع دجاج الوادي 250 جم" at bounding box center [1317, 163] width 103 height 14
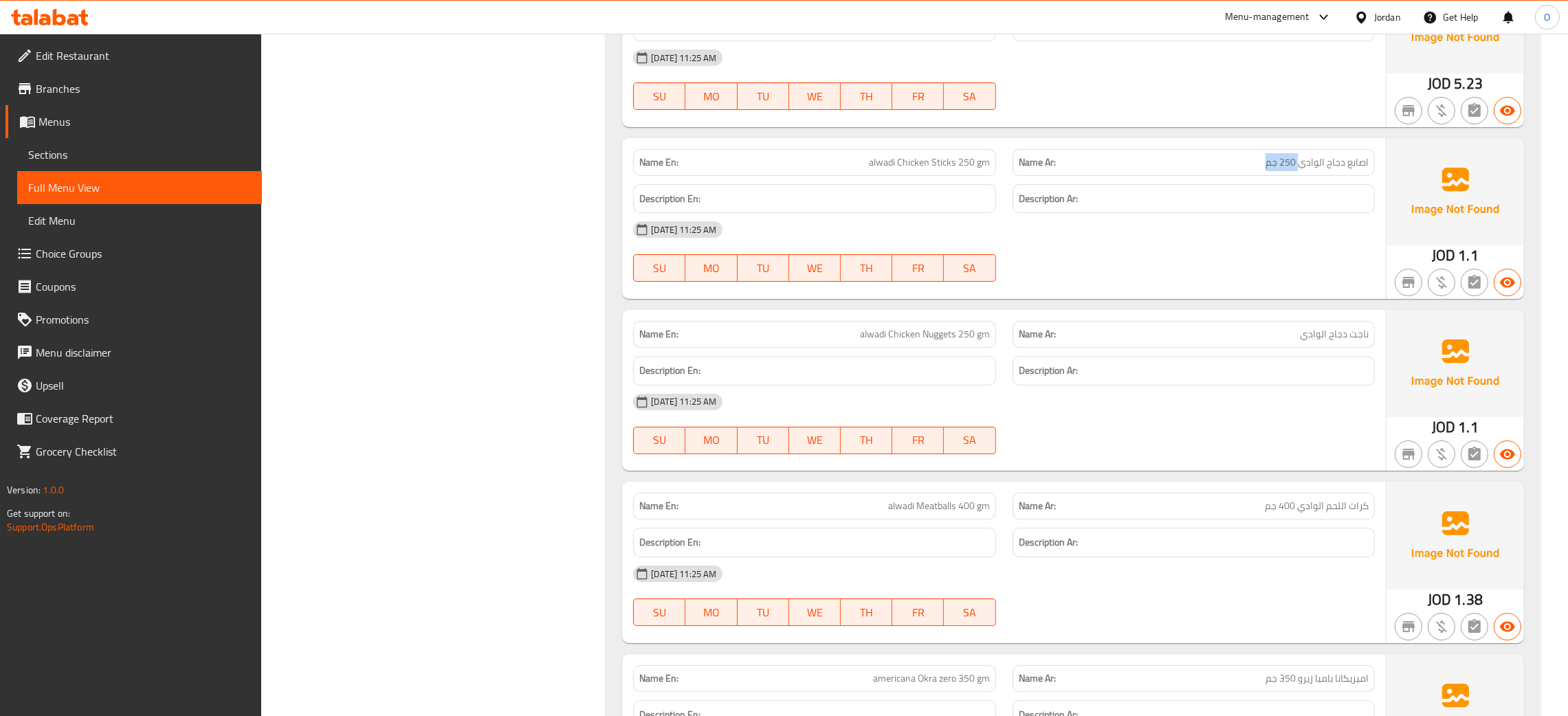
copy span "250 جم"
click at [894, 341] on span "alwadi Chicken Nuggets 250 gm" at bounding box center [925, 334] width 130 height 14
copy span "alwadi Chicken Nuggets 250 gm"
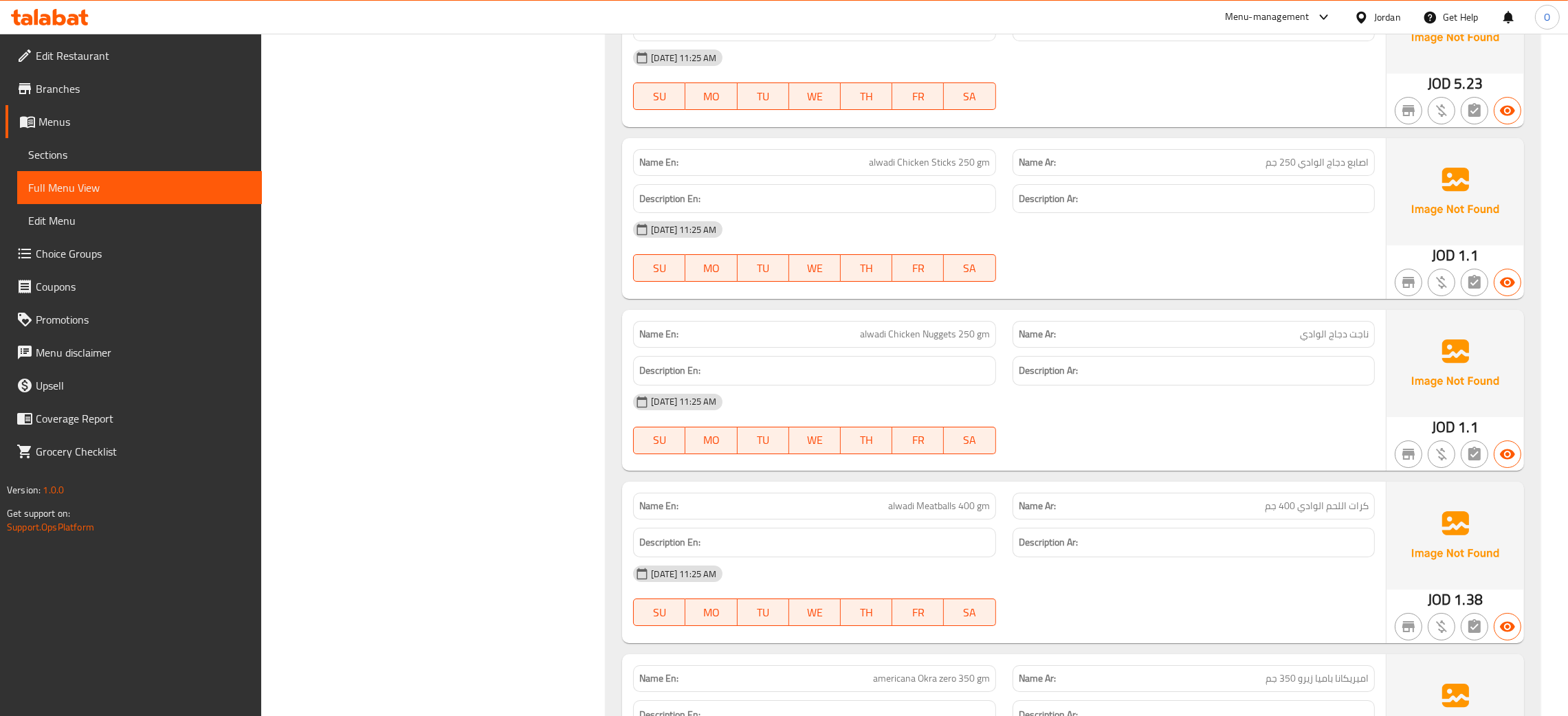
scroll to position [12050, 0]
click at [537, 506] on div "Filter Branches Branches Popular filters Free items Branch specific items Has c…" at bounding box center [438, 238] width 317 height 24224
